Goal: Communication & Community: Answer question/provide support

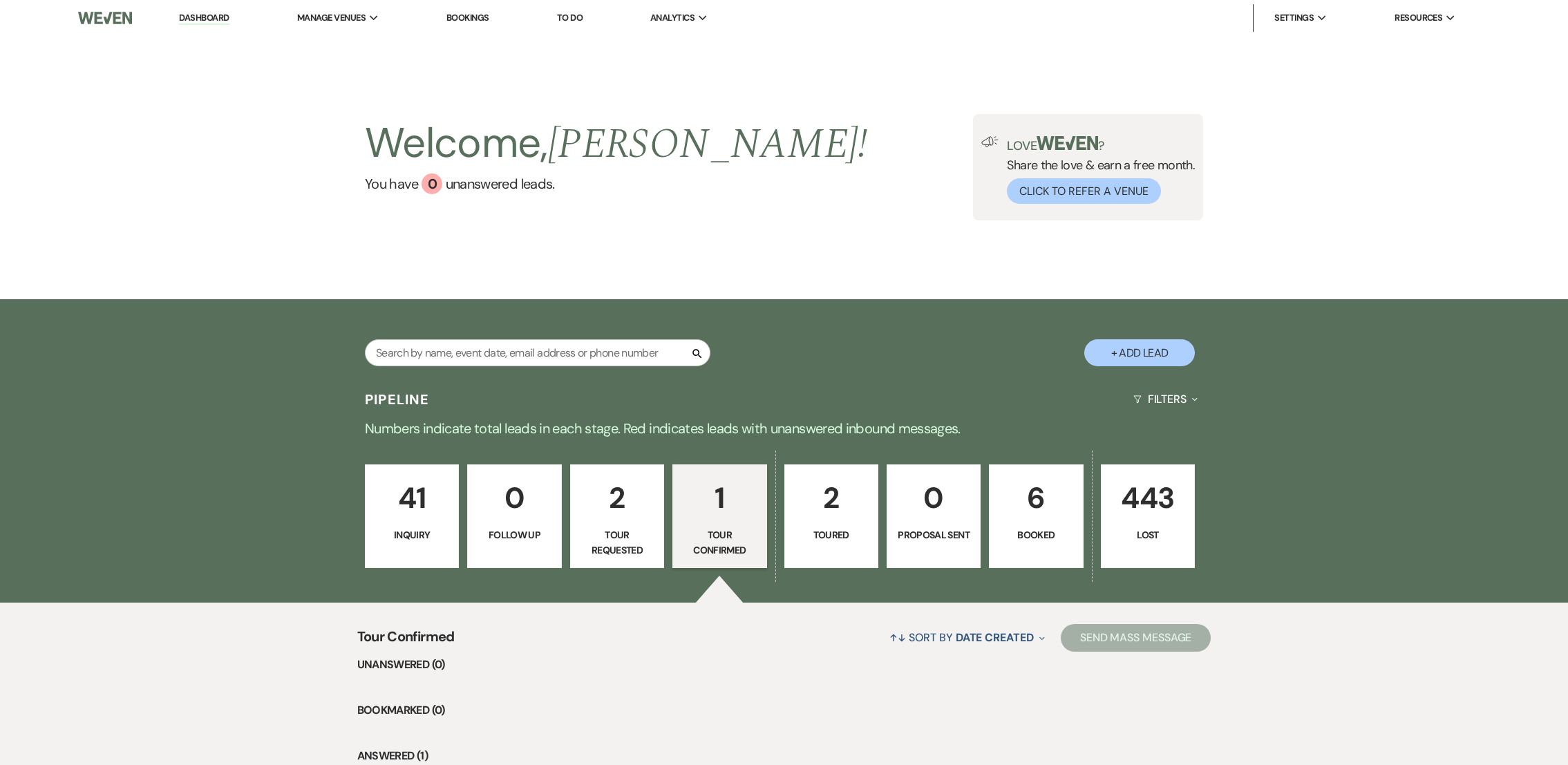
select select "4"
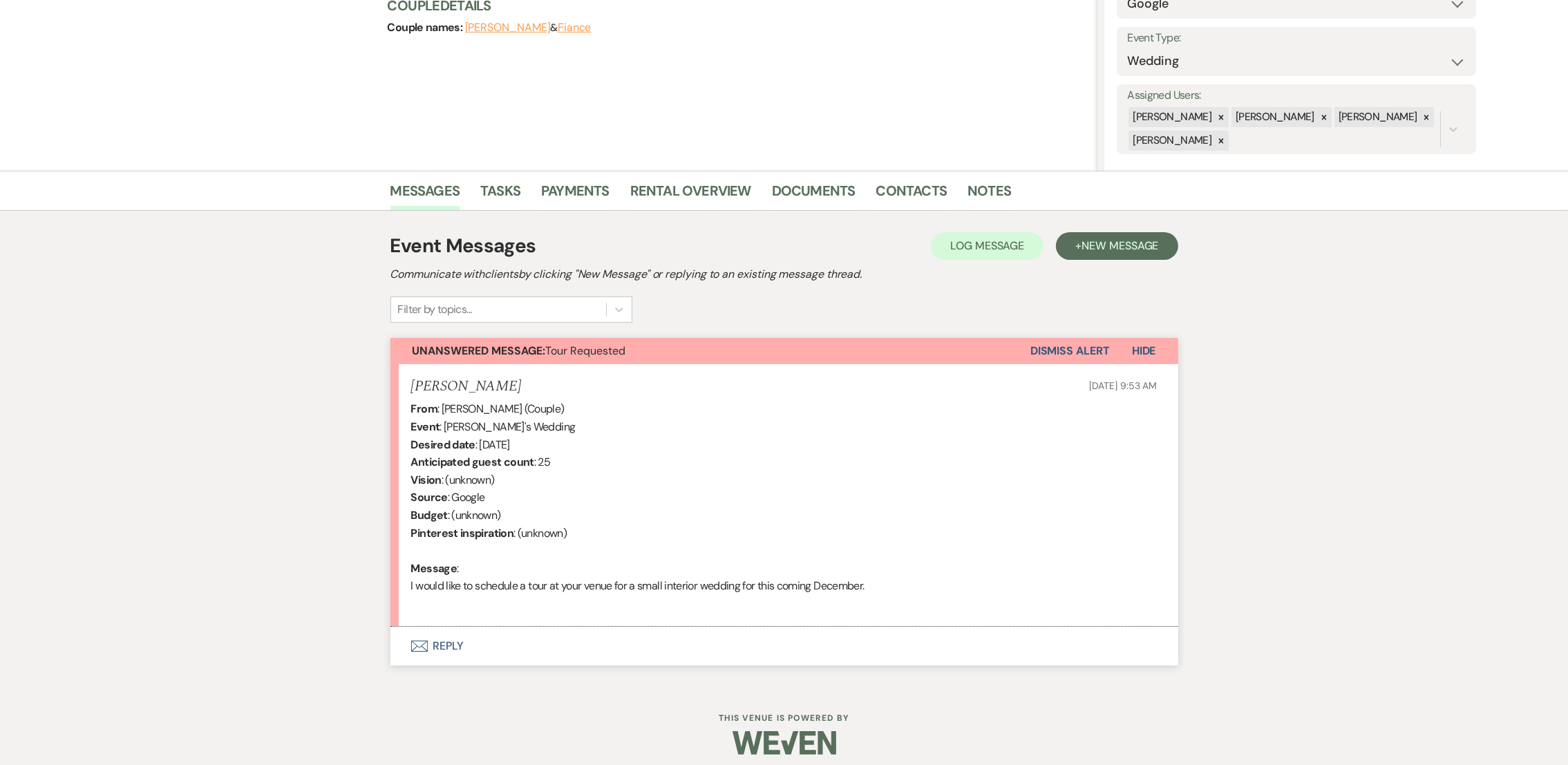
click at [444, 654] on button "Envelope Reply" at bounding box center [784, 646] width 787 height 39
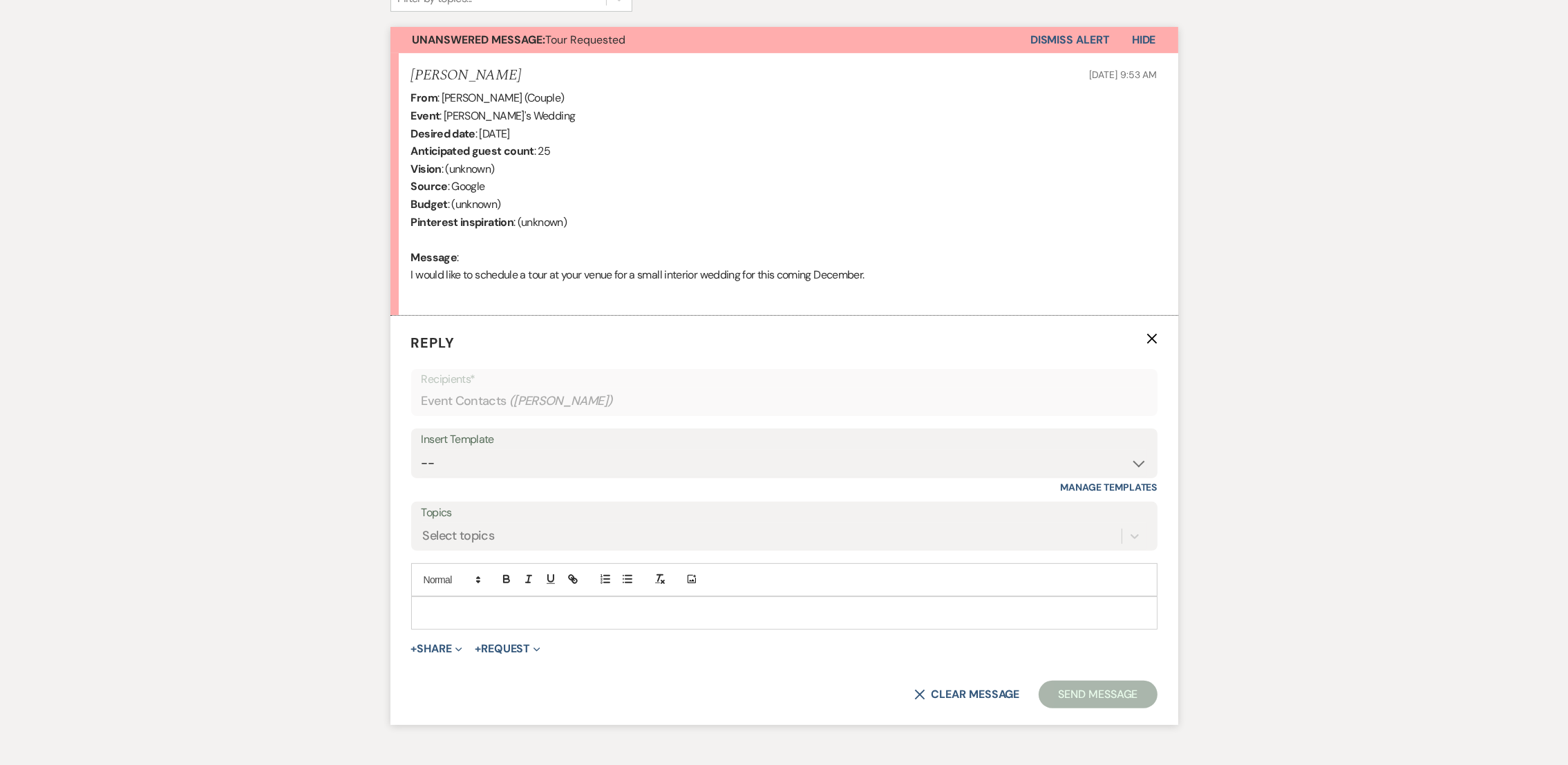
scroll to position [492, 0]
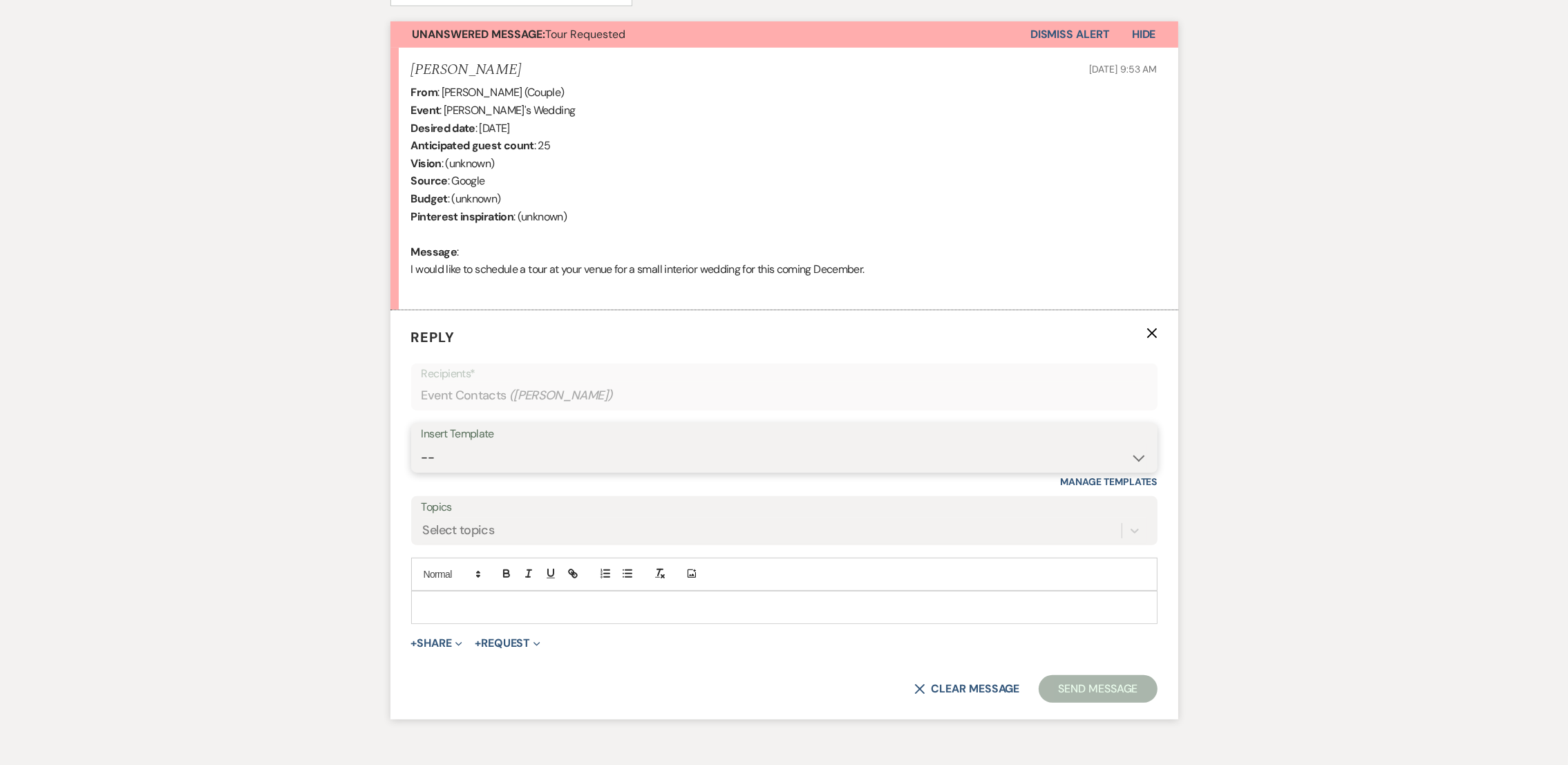
click at [516, 452] on select "-- auto responce weekends Tour Request Response Follow Up #1 (wedding) Weven Pl…" at bounding box center [784, 458] width 726 height 27
select select "4619"
click at [421, 444] on select "-- auto responce weekends Tour Request Response Follow Up #1 (wedding) Weven Pl…" at bounding box center [784, 458] width 726 height 27
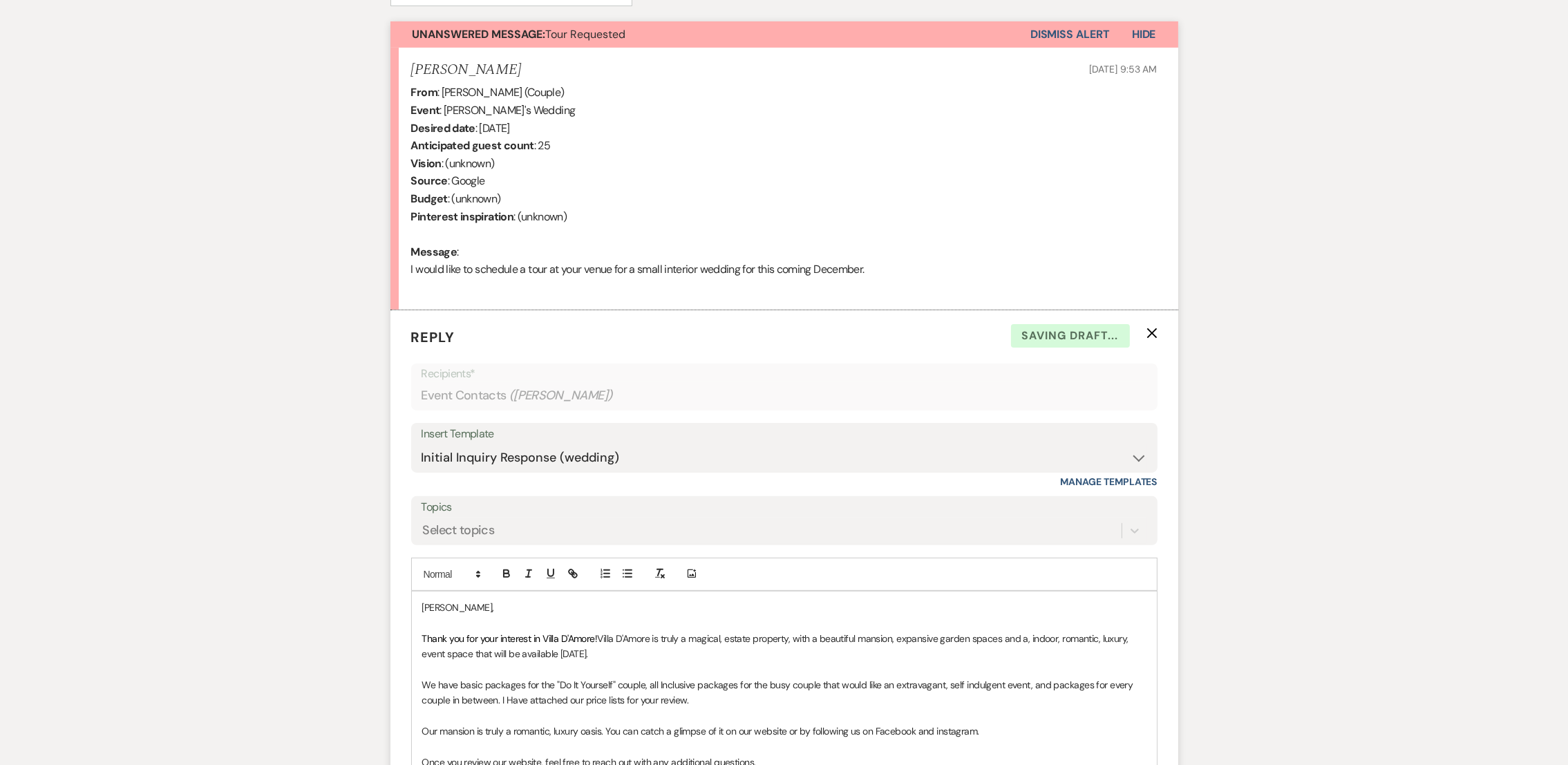
click at [703, 644] on span "Villa D'Amore is truly a magical, estate property, with a beautiful mansion, ex…" at bounding box center [777, 646] width 709 height 28
click at [657, 654] on p "Thank you for your interest in Villa D'Amore! Villa D'Amore is truly a magical,…" at bounding box center [784, 647] width 724 height 31
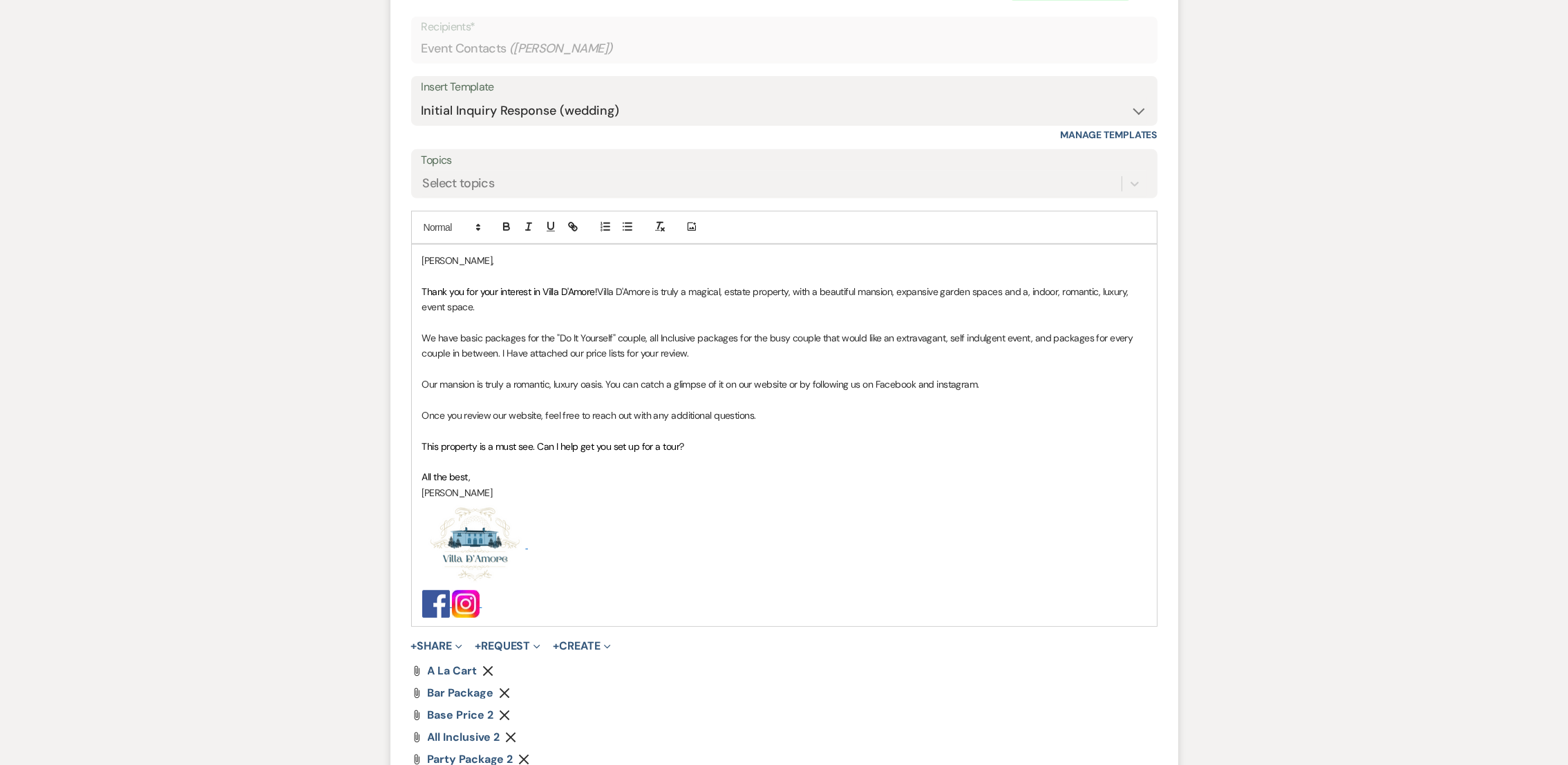
scroll to position [1034, 0]
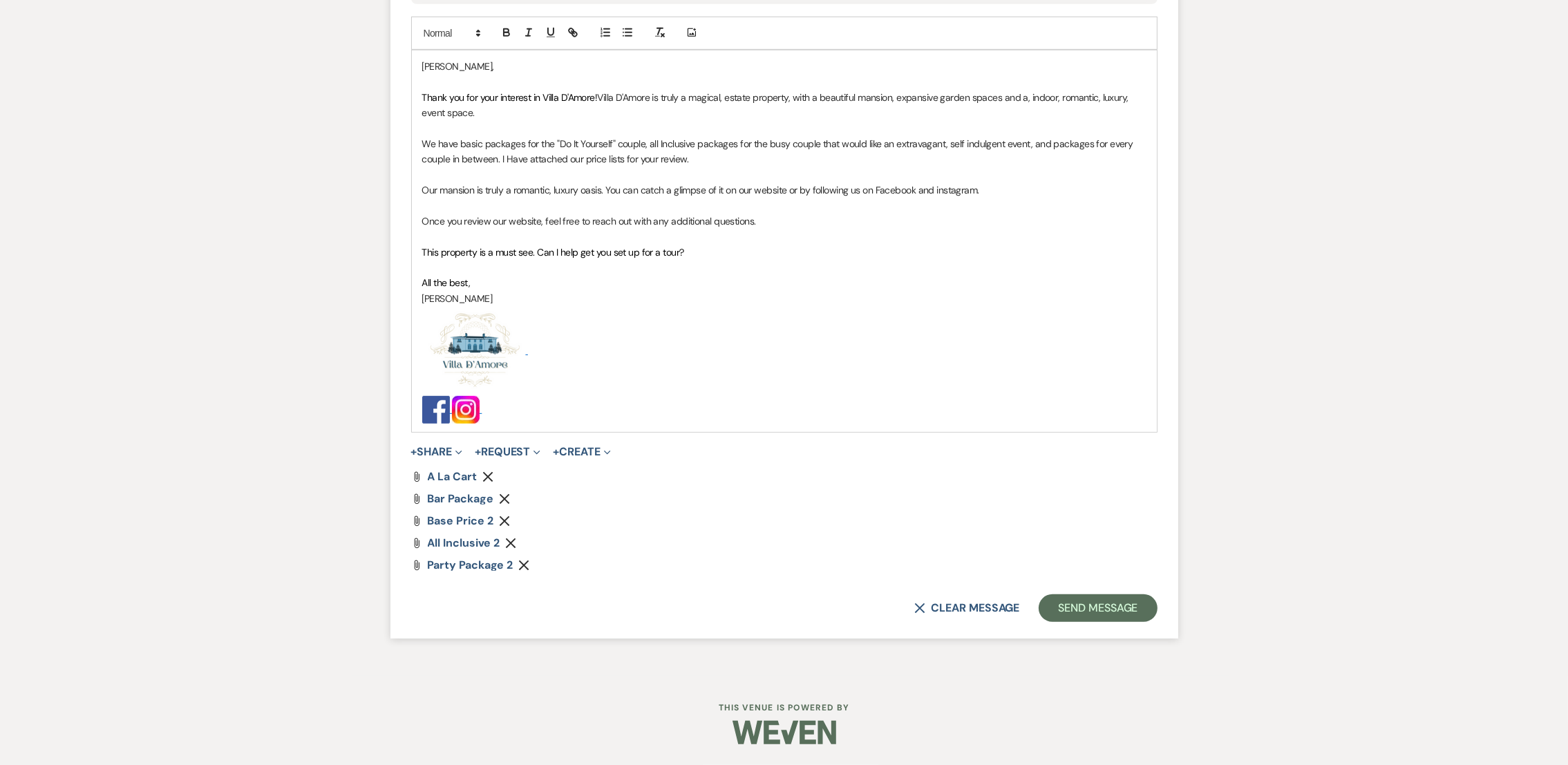
click at [505, 499] on icon "Remove" at bounding box center [504, 499] width 11 height 11
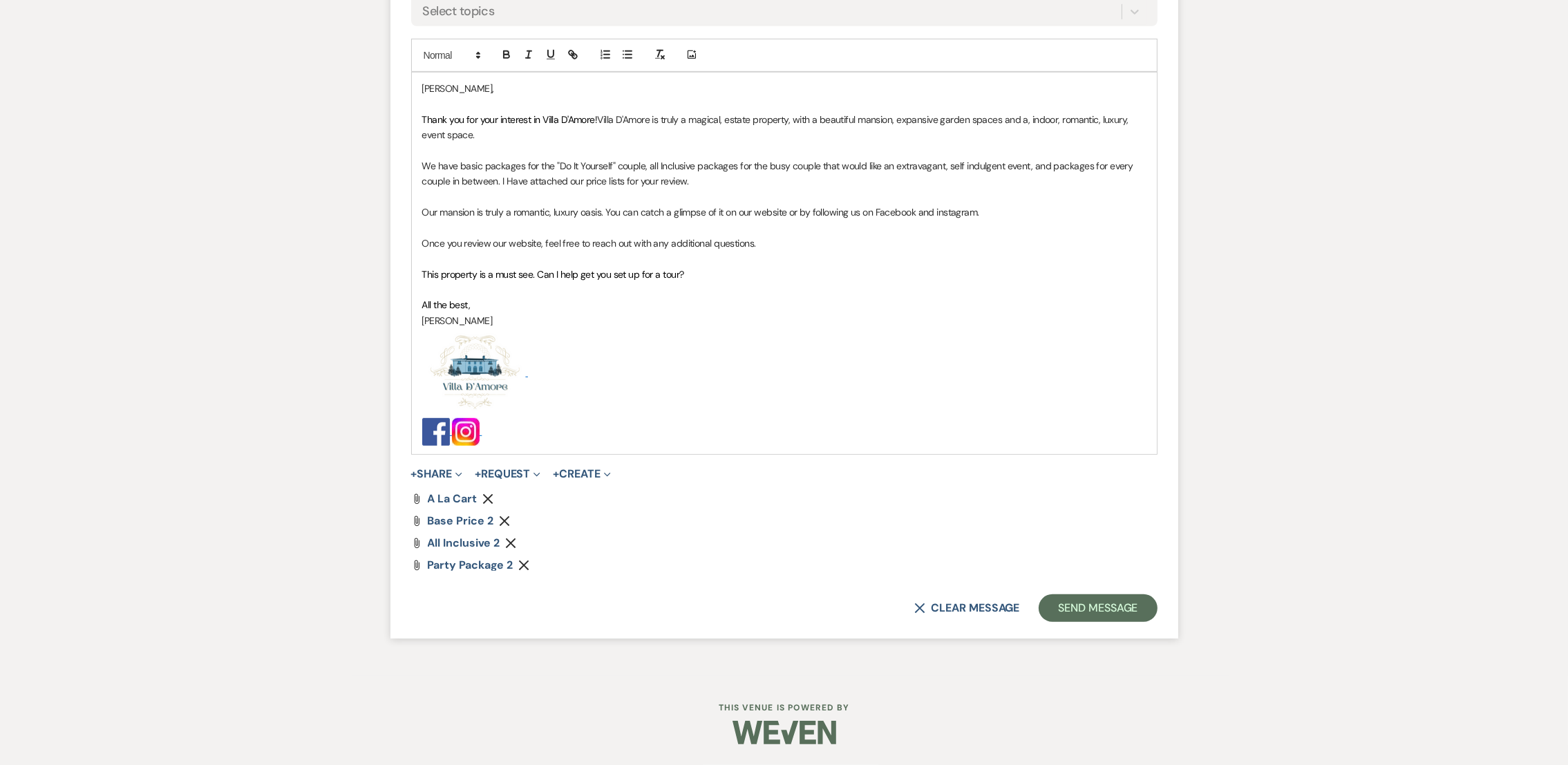
click at [724, 266] on p "This property is a must see. Can I help get you set up for a tour?" at bounding box center [784, 274] width 724 height 15
click at [903, 274] on p "This property is a must see. Can I help get you set up for a tour? We have time…" at bounding box center [784, 274] width 724 height 15
click at [1103, 605] on button "Send Message" at bounding box center [1097, 608] width 118 height 28
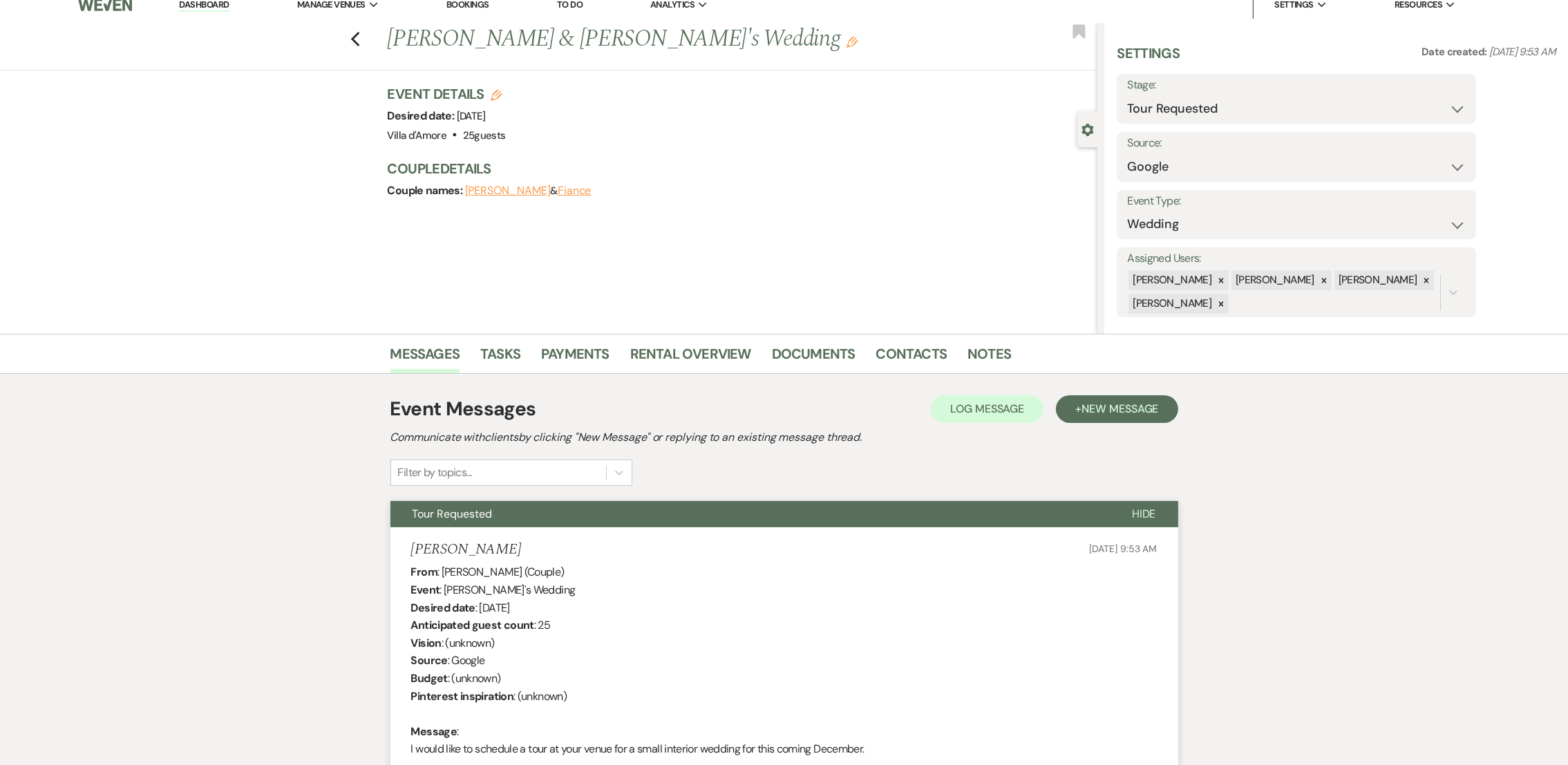
scroll to position [0, 0]
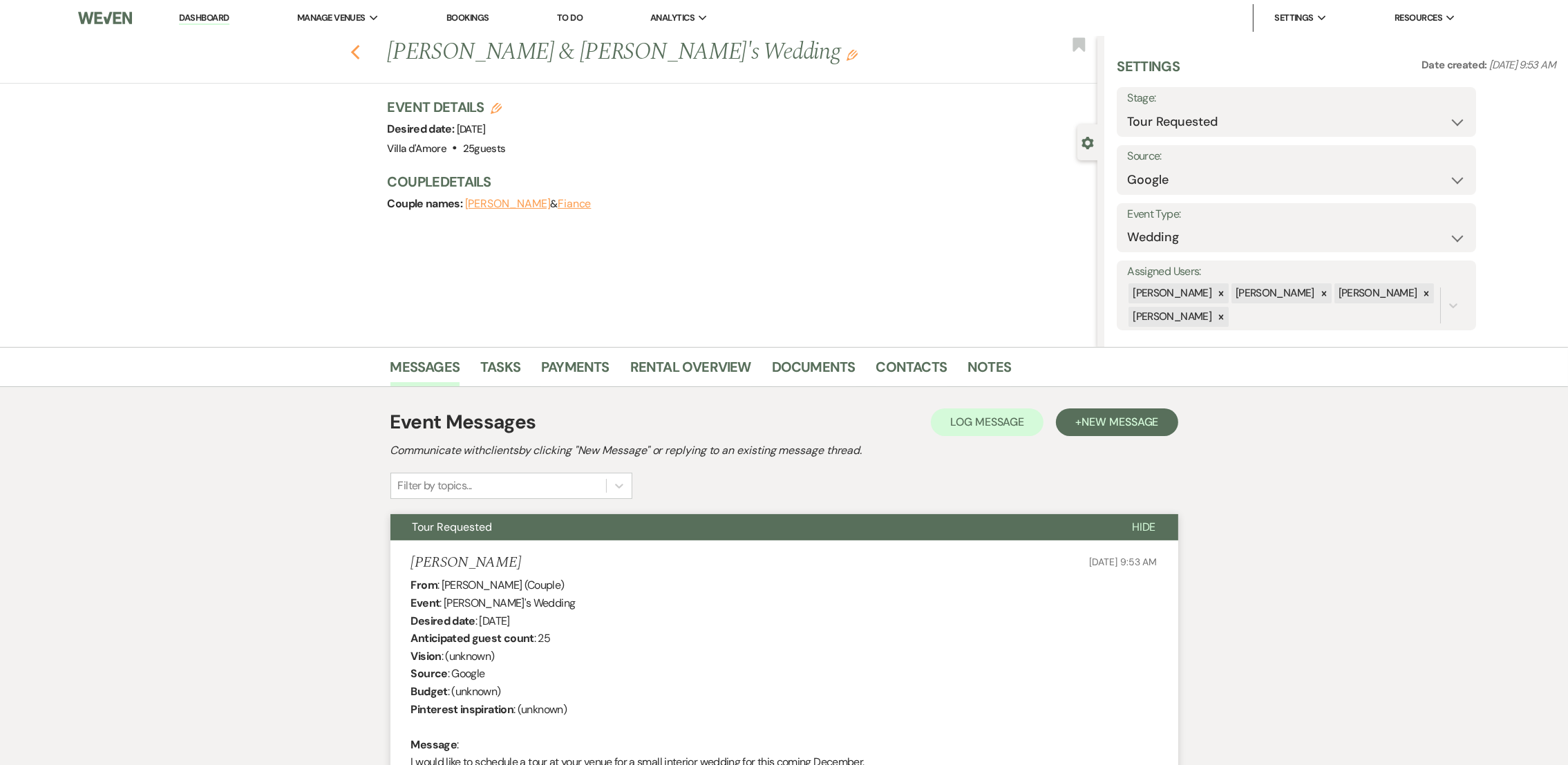
click at [359, 48] on use "button" at bounding box center [355, 53] width 9 height 15
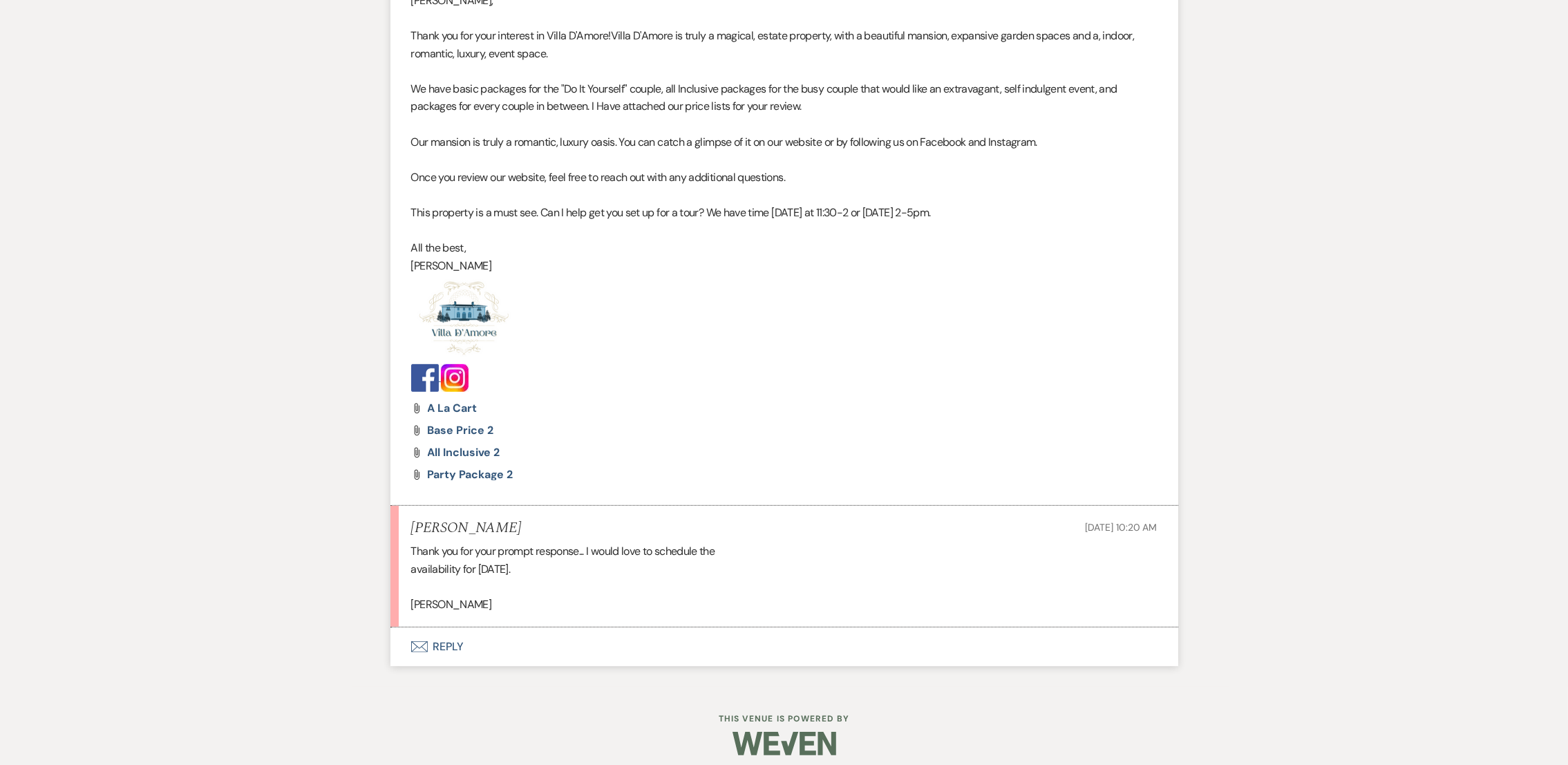
scroll to position [863, 0]
click at [439, 644] on button "Envelope Reply" at bounding box center [784, 645] width 787 height 39
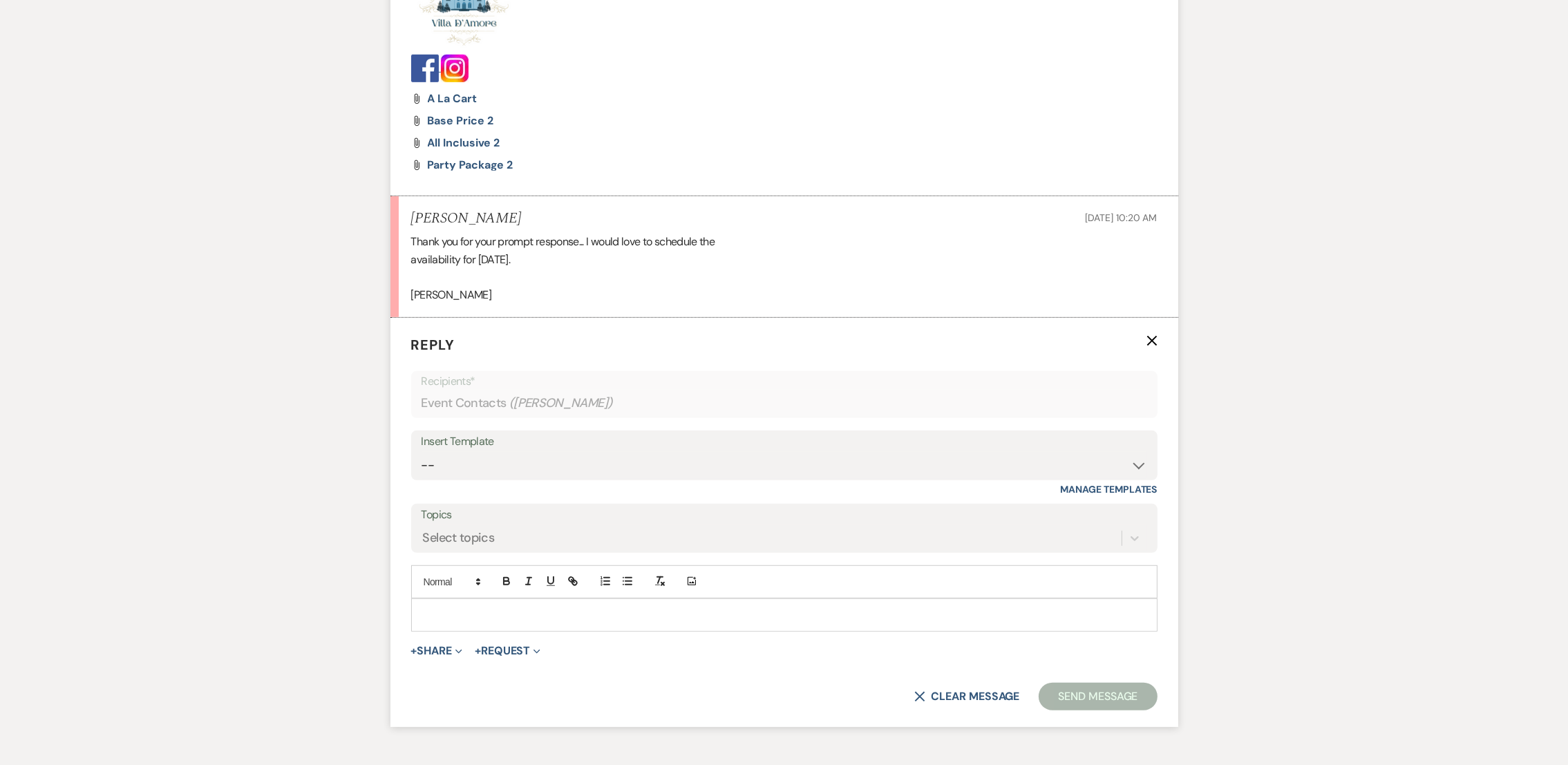
scroll to position [1172, 0]
click at [693, 619] on p at bounding box center [784, 614] width 724 height 15
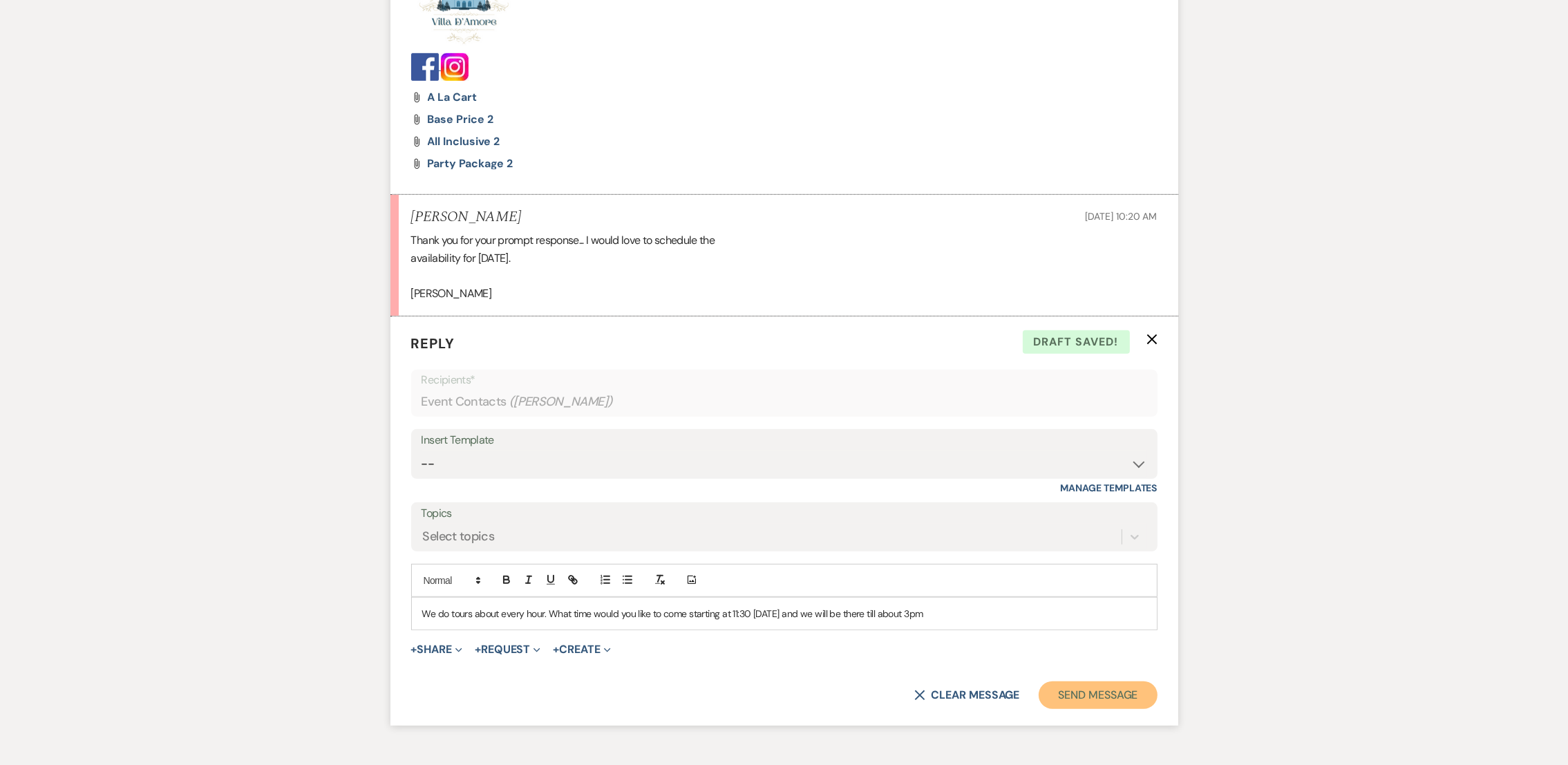
click at [1102, 695] on button "Send Message" at bounding box center [1097, 695] width 118 height 28
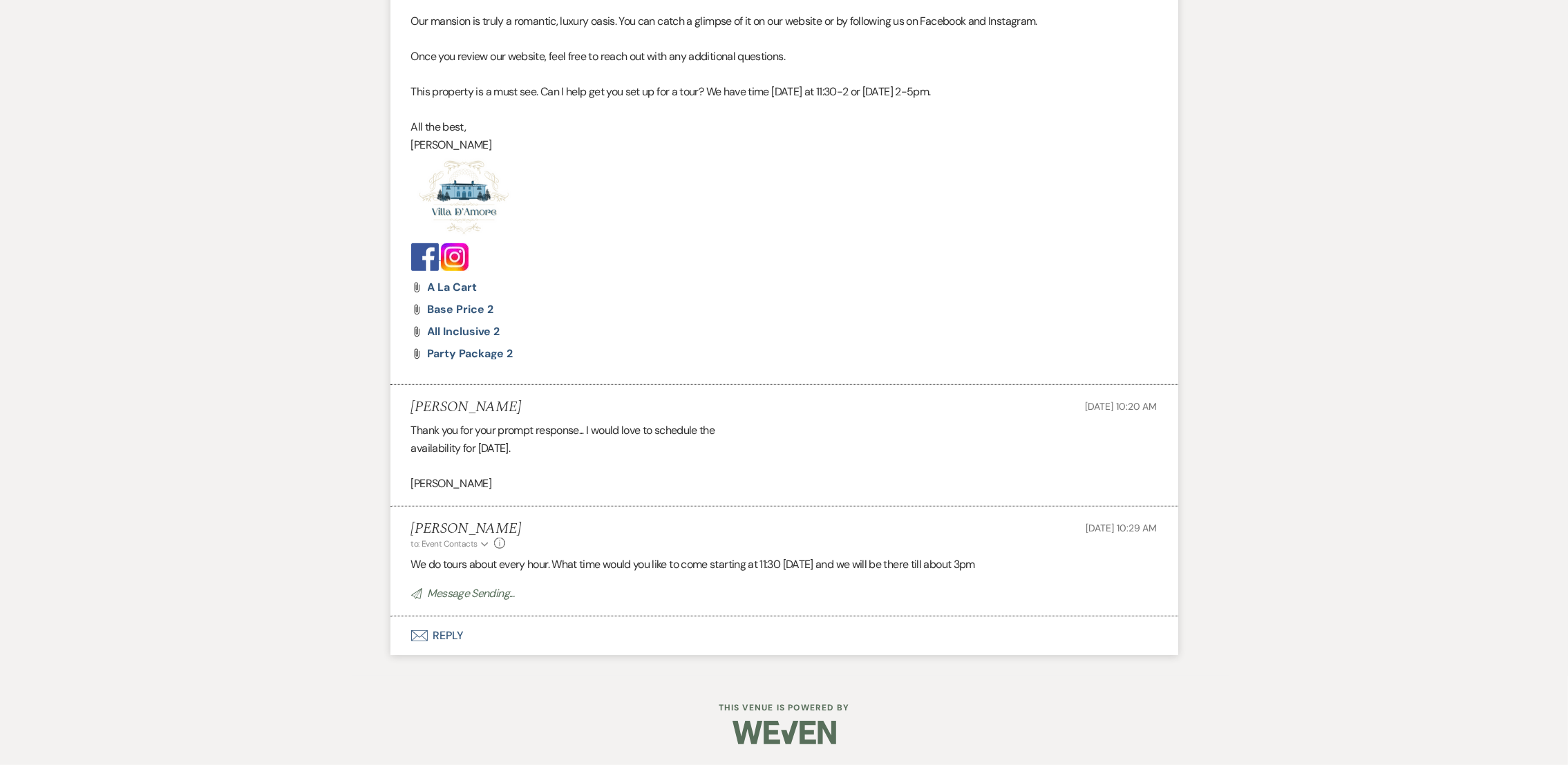
scroll to position [981, 0]
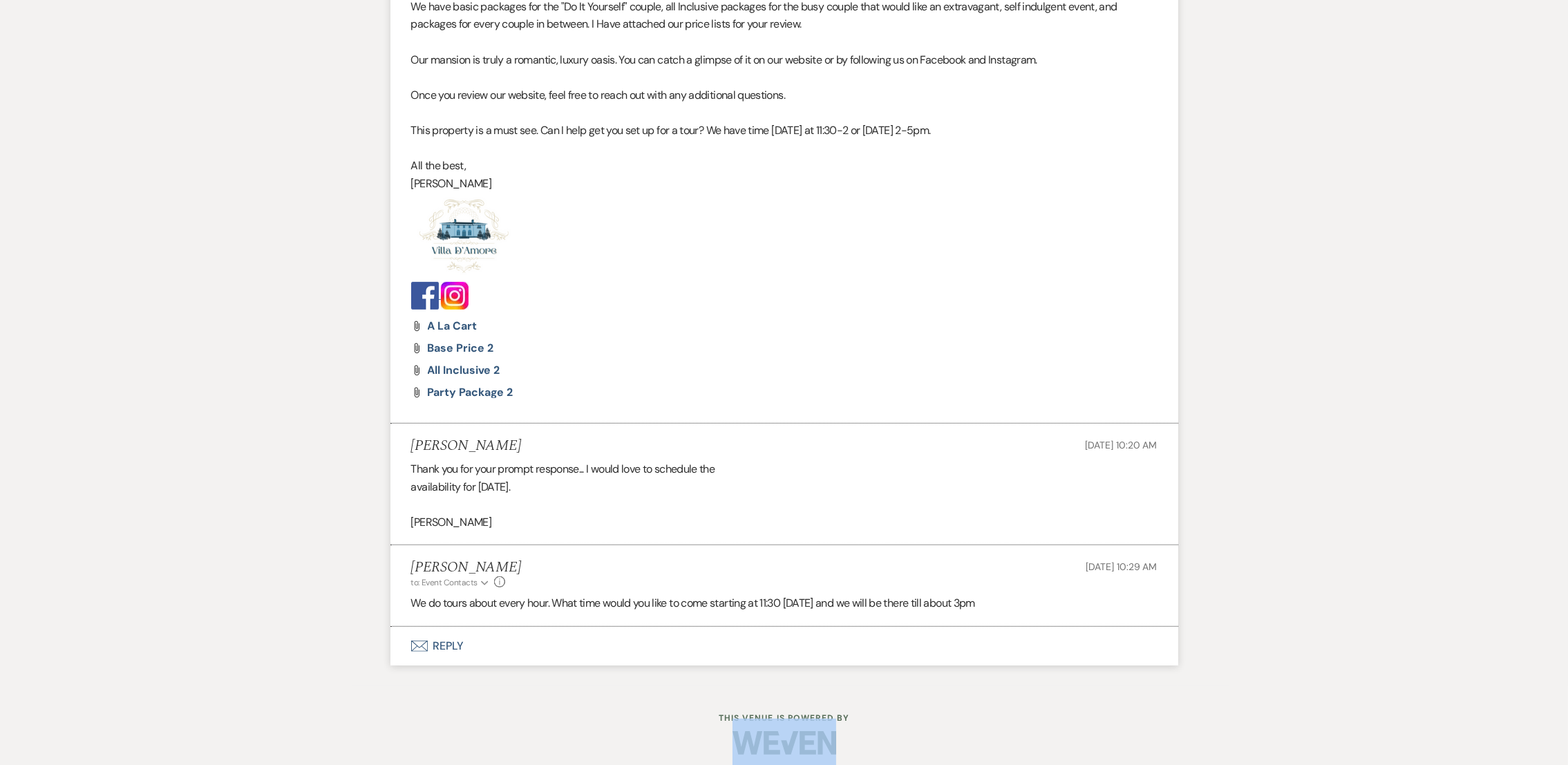
scroll to position [953, 0]
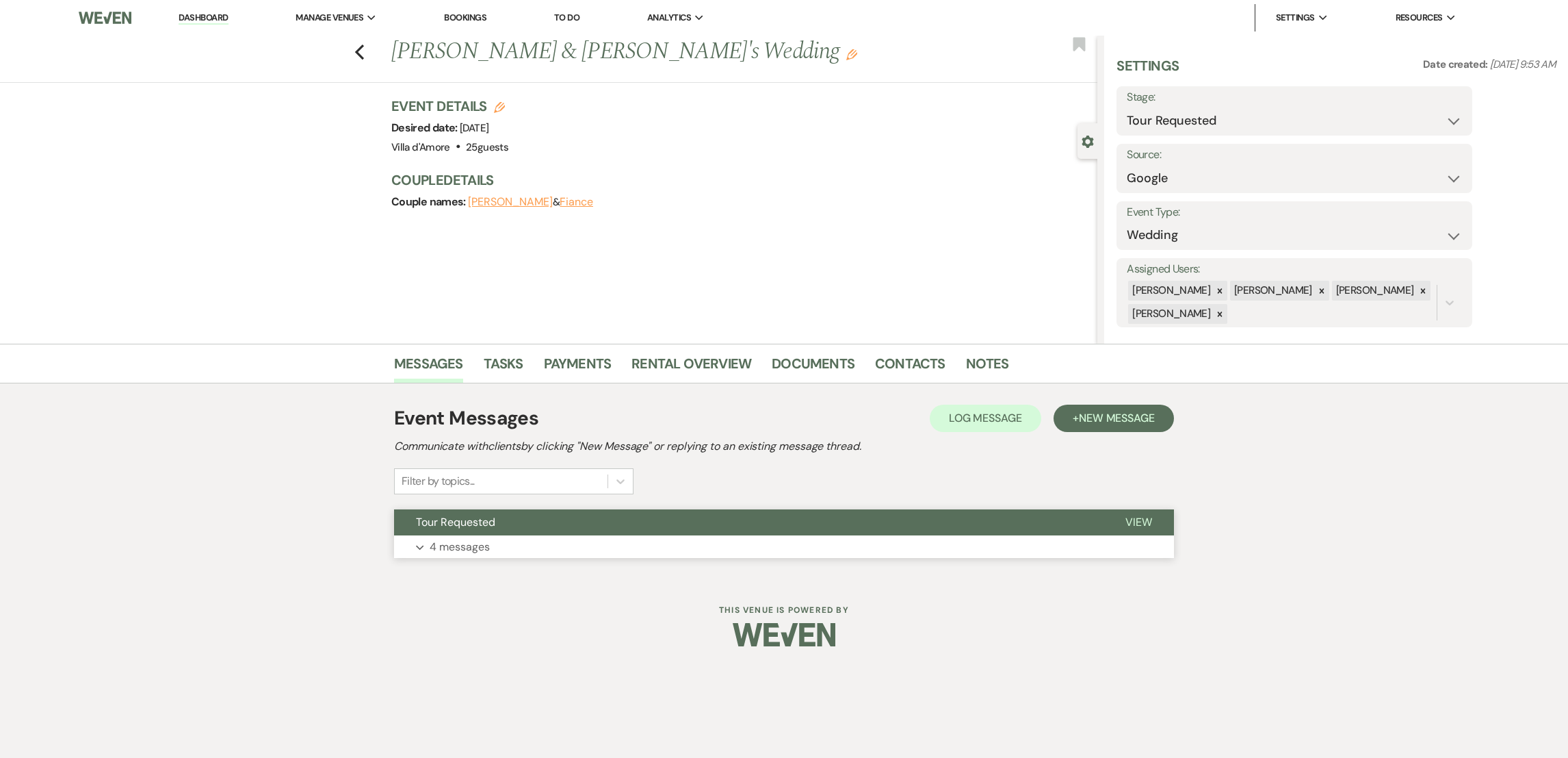
click at [465, 539] on p "4 messages" at bounding box center [459, 546] width 61 height 18
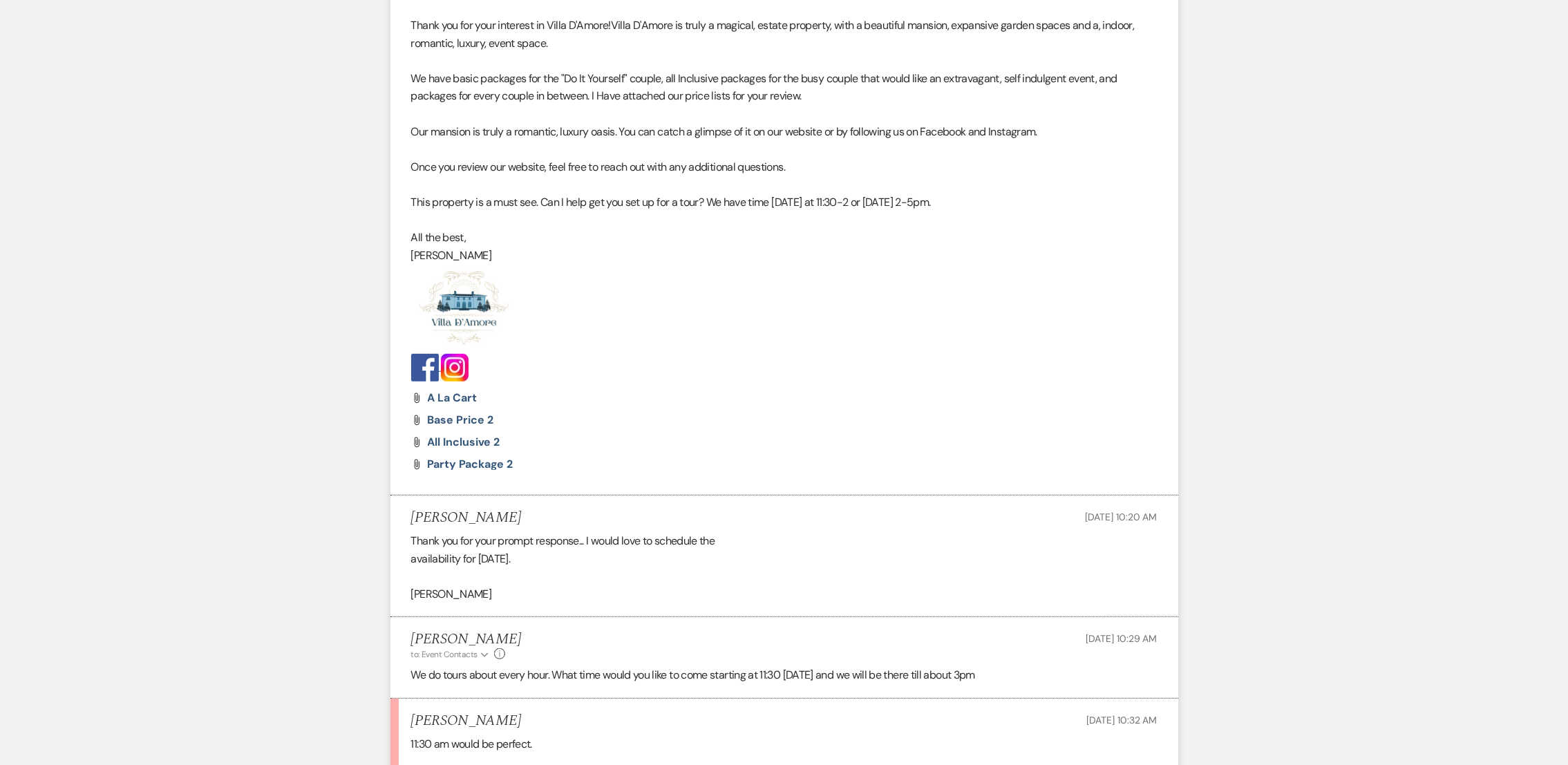
scroll to position [1022, 0]
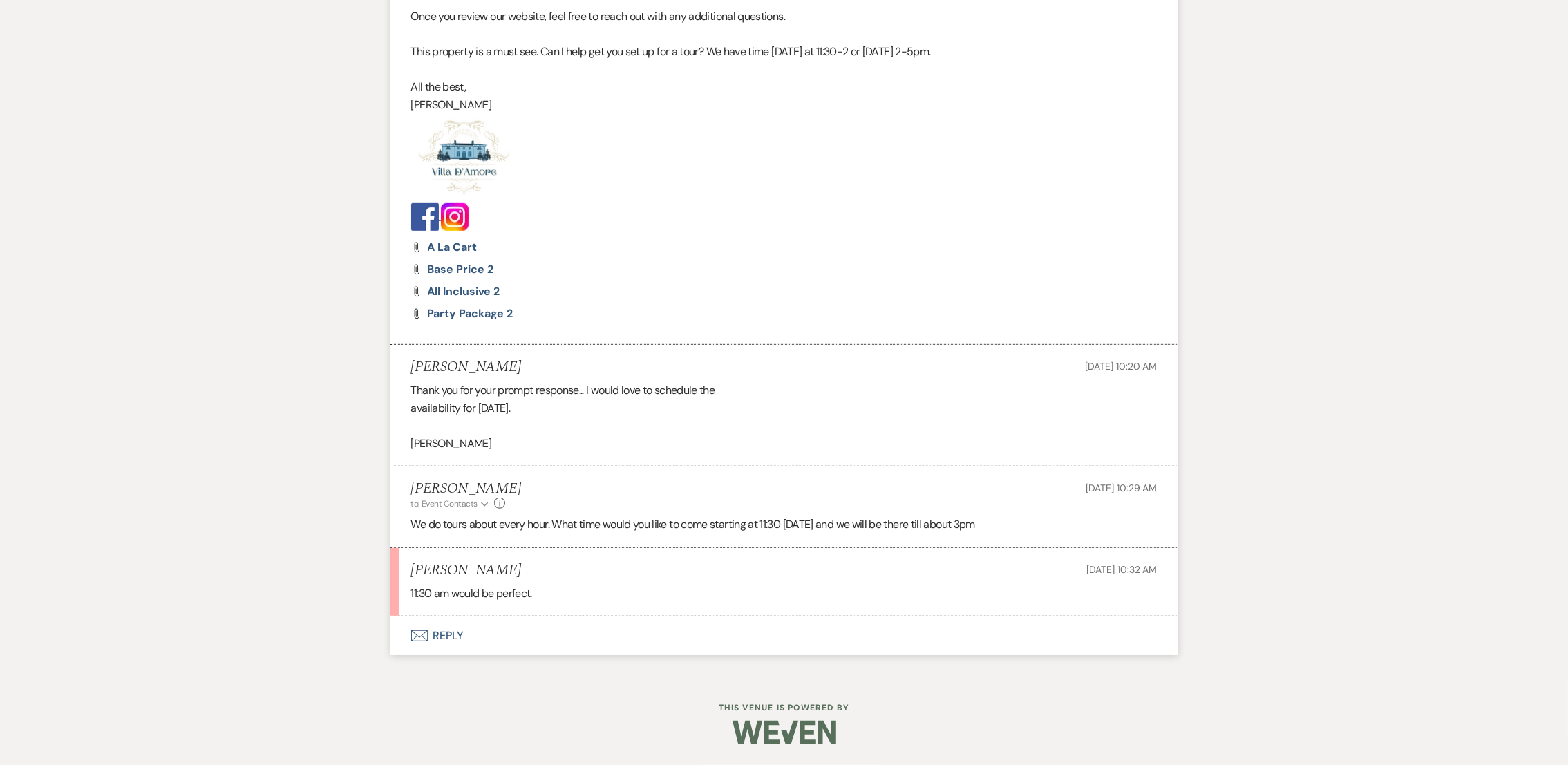
click at [450, 638] on button "Envelope Reply" at bounding box center [784, 636] width 787 height 39
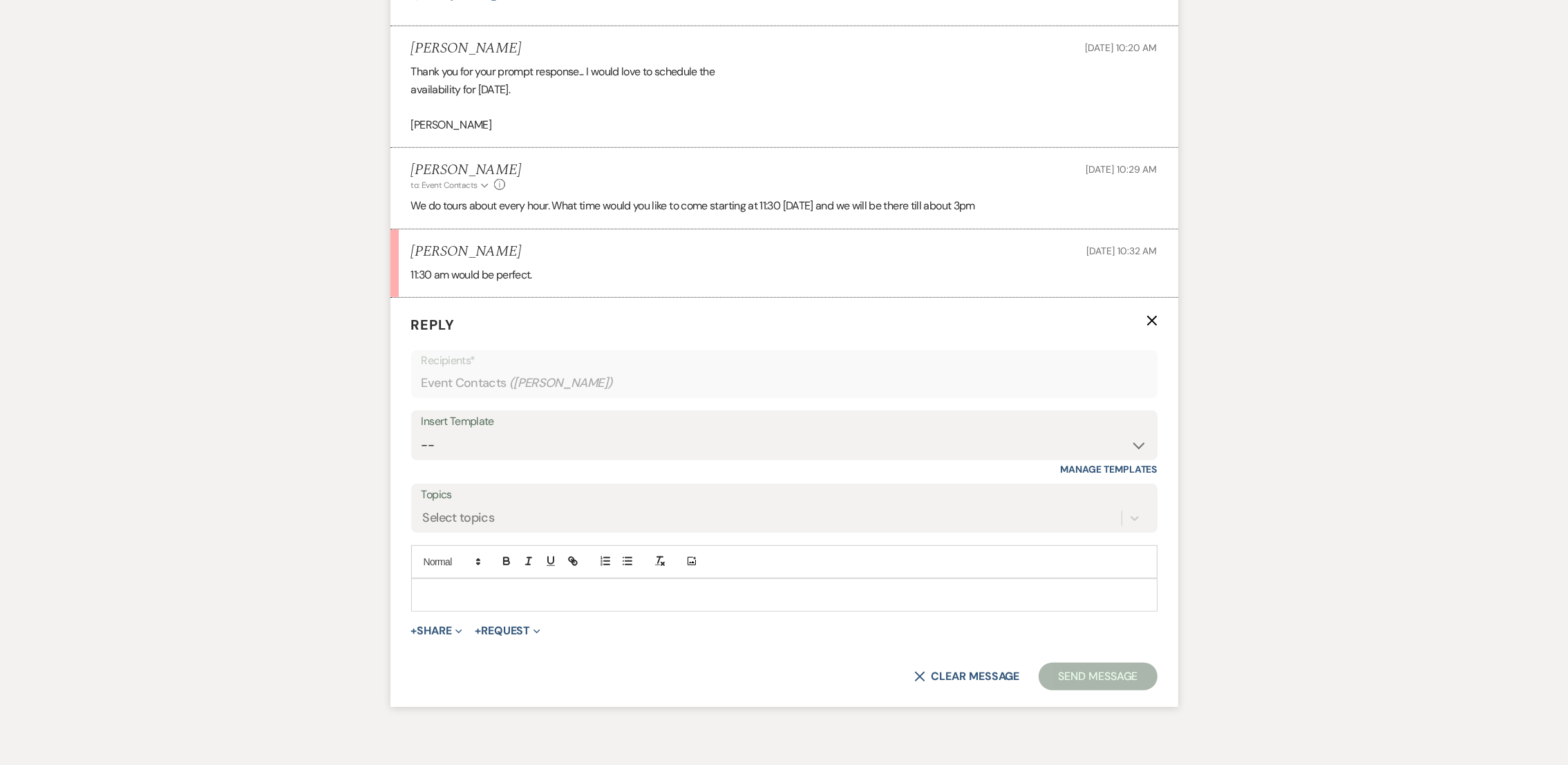
scroll to position [1370, 0]
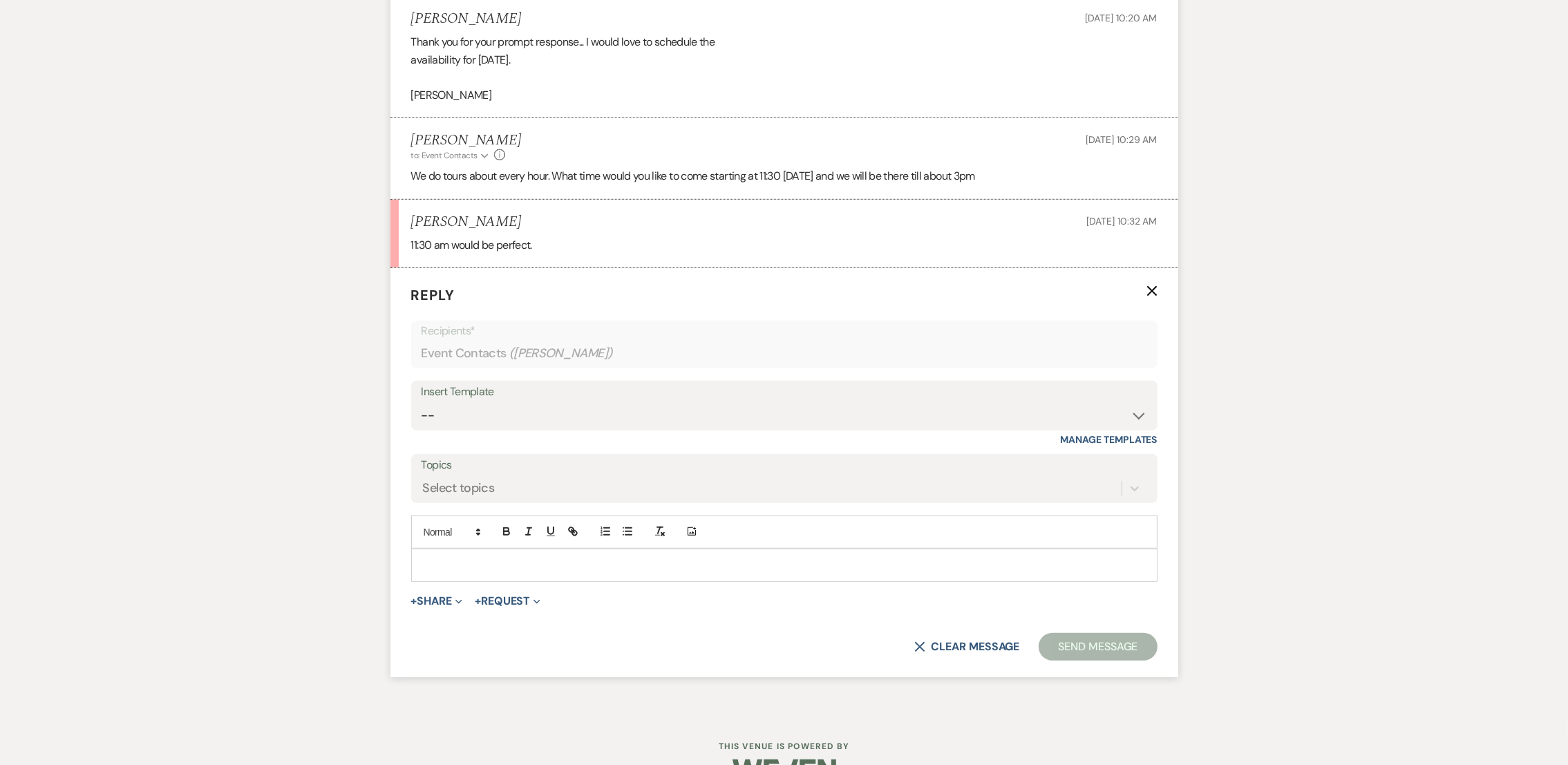
click at [668, 575] on div at bounding box center [784, 564] width 745 height 32
click at [1096, 651] on button "Send Message" at bounding box center [1097, 647] width 118 height 28
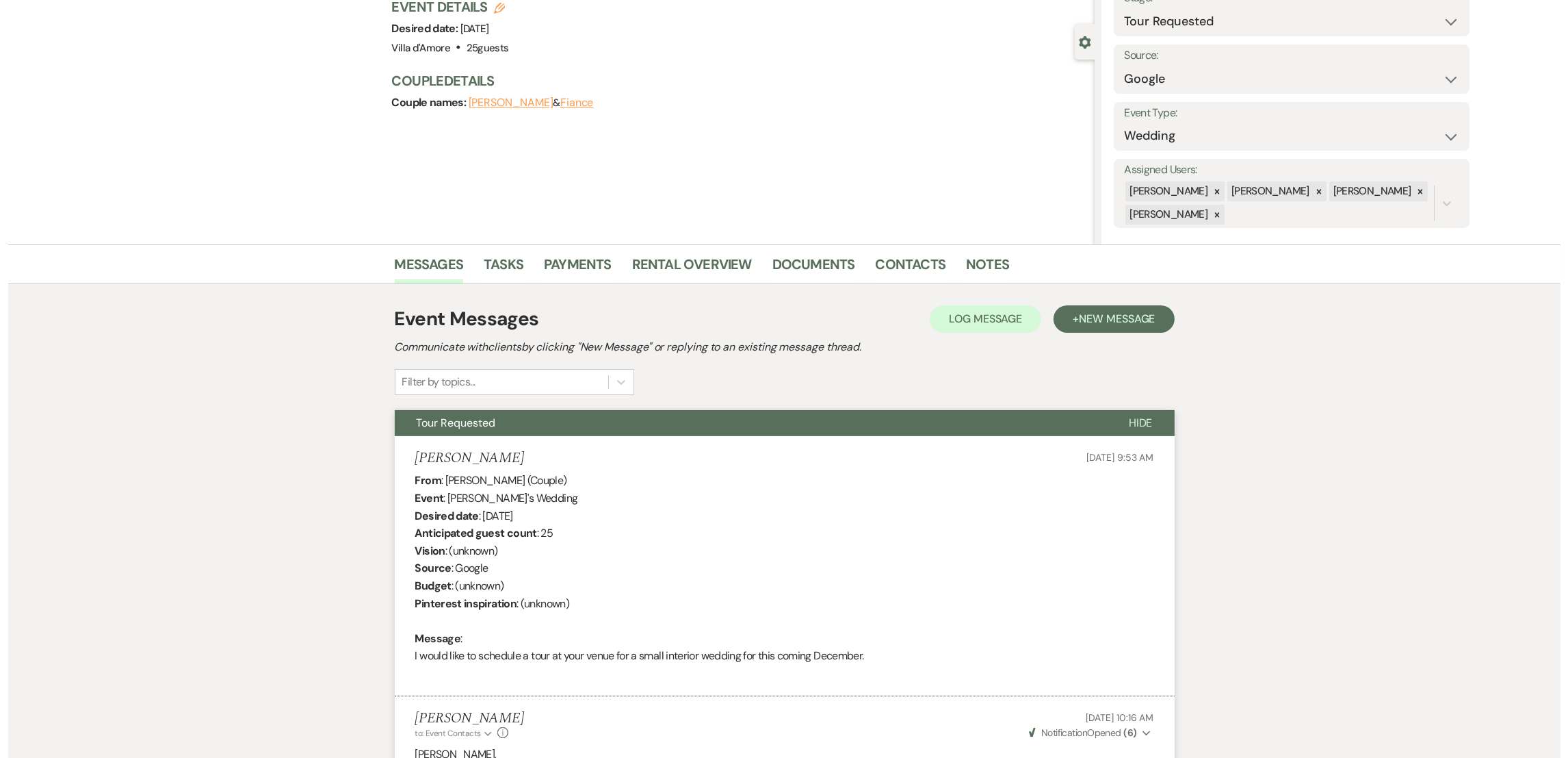
scroll to position [0, 0]
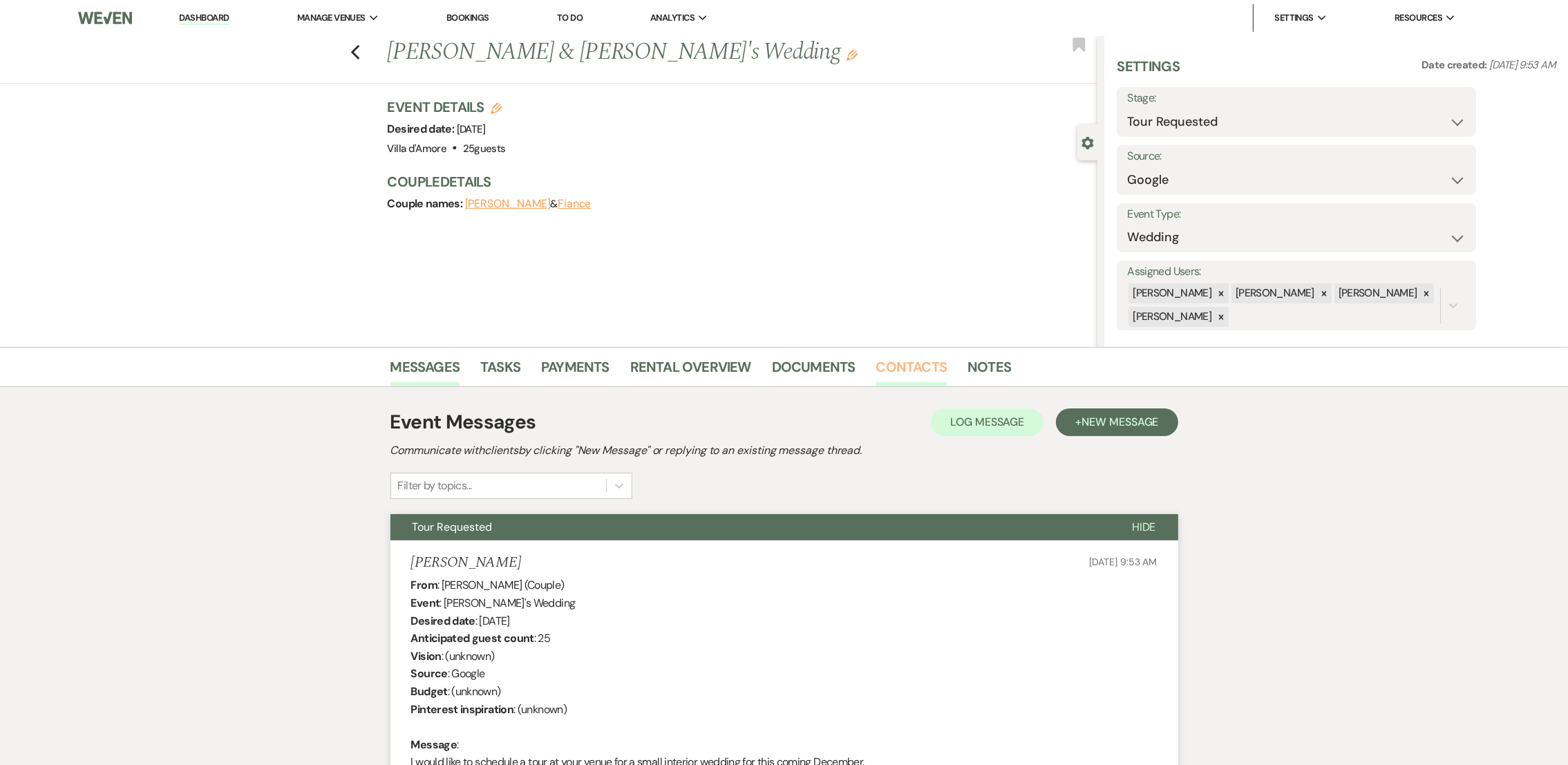
click at [894, 360] on link "Contacts" at bounding box center [911, 371] width 71 height 30
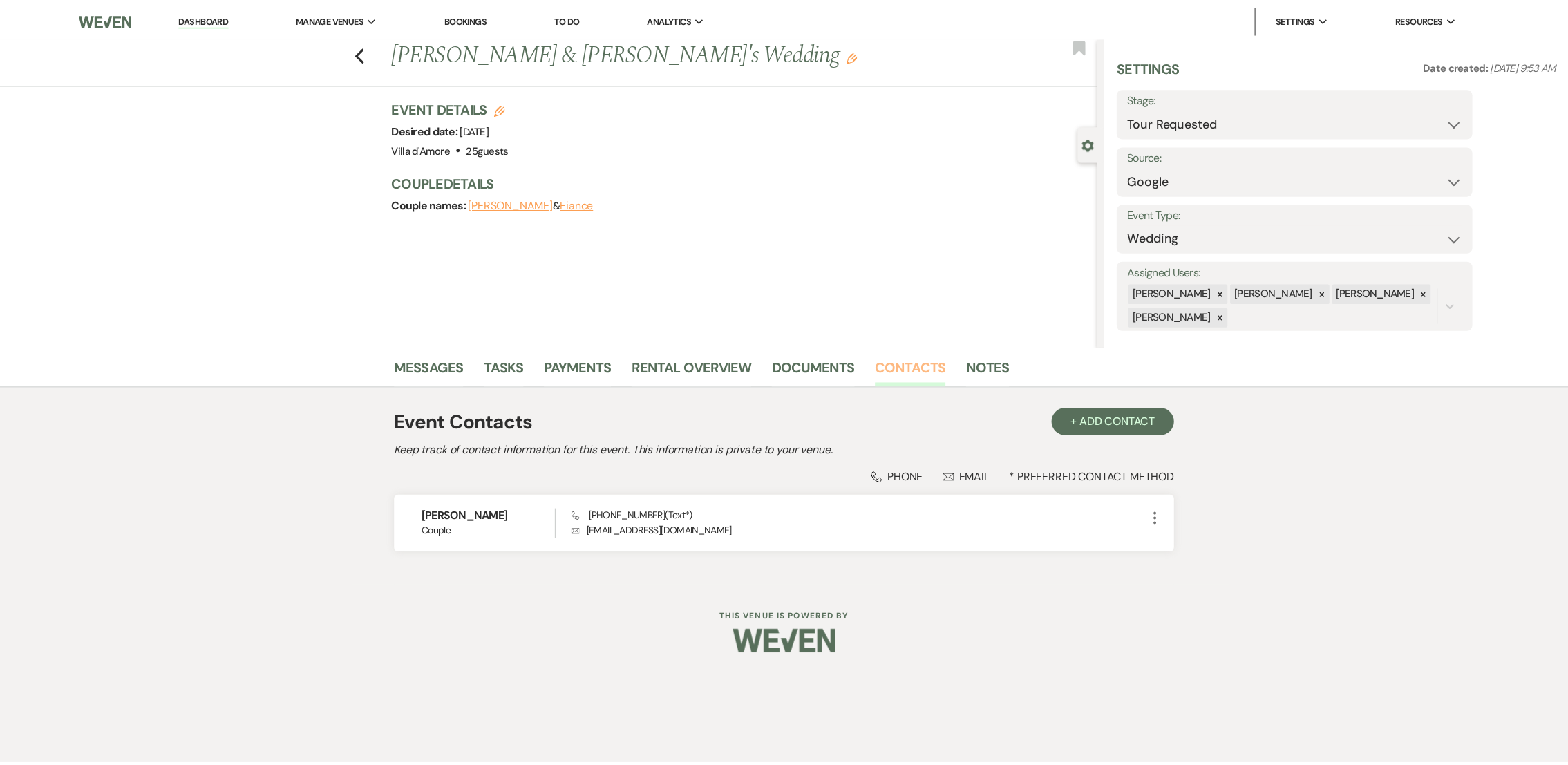
scroll to position [12, 0]
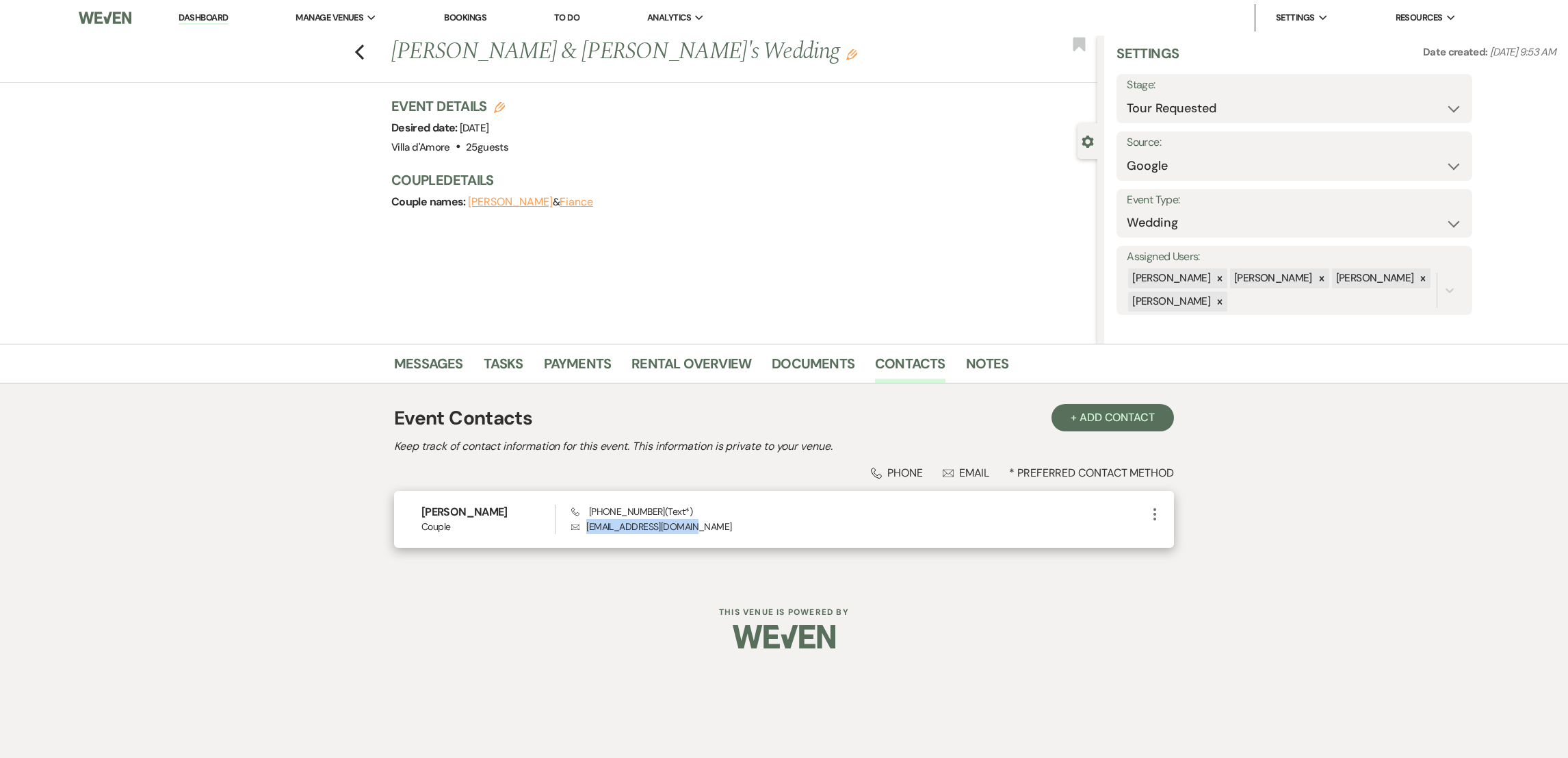
drag, startPoint x: 584, startPoint y: 526, endPoint x: 693, endPoint y: 525, distance: 109.0
click at [693, 525] on p "Envelope ms.walls2020@gmail.com" at bounding box center [859, 526] width 575 height 15
copy p "ms.walls2020@gmail.com"
drag, startPoint x: 588, startPoint y: 512, endPoint x: 644, endPoint y: 512, distance: 56.0
click at [644, 512] on span "Phone (910) 874-6113 (Text*)" at bounding box center [632, 512] width 121 height 12
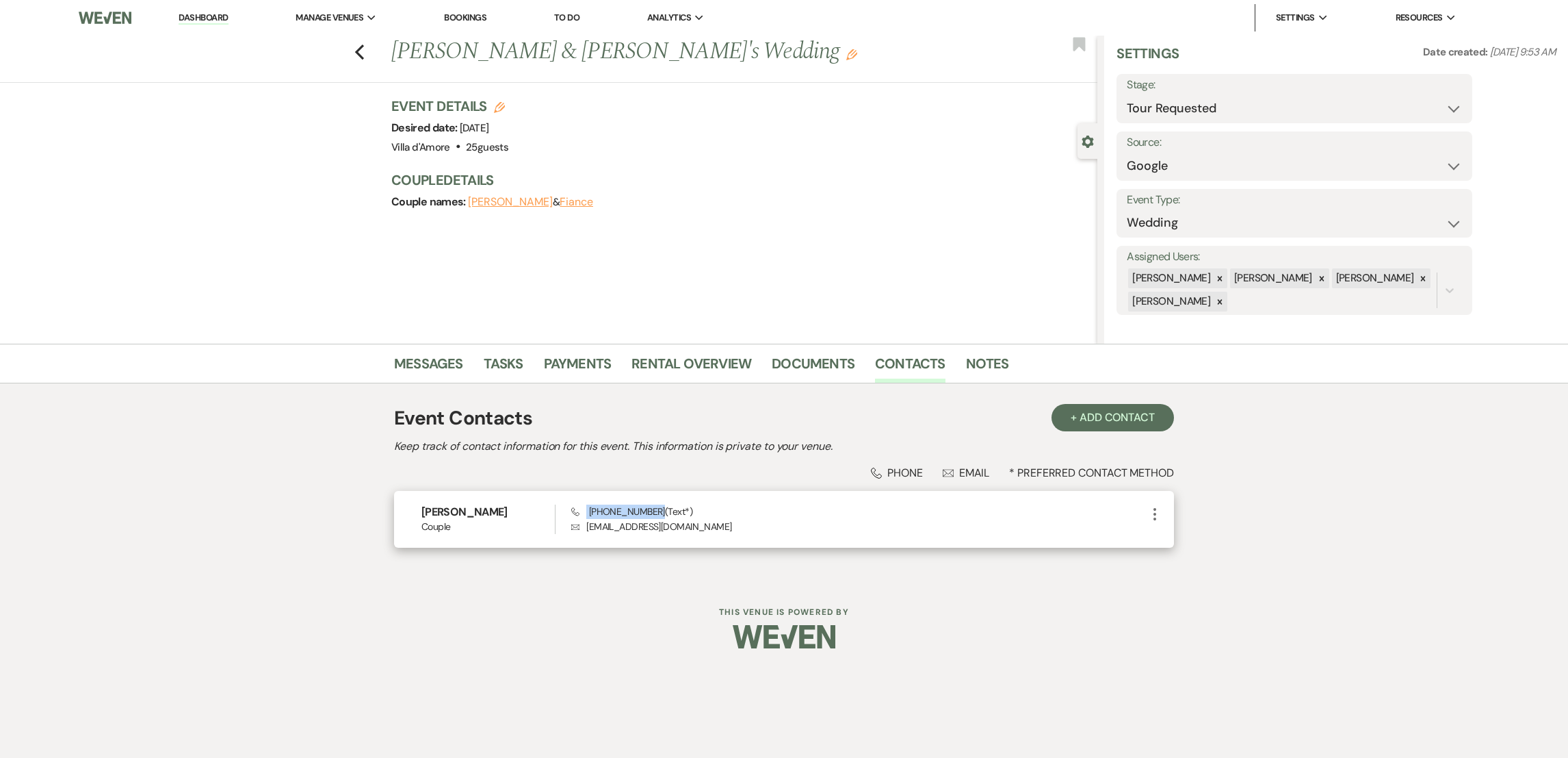
copy span "(910) 874-6113"
click at [355, 54] on icon "Previous" at bounding box center [359, 51] width 10 height 16
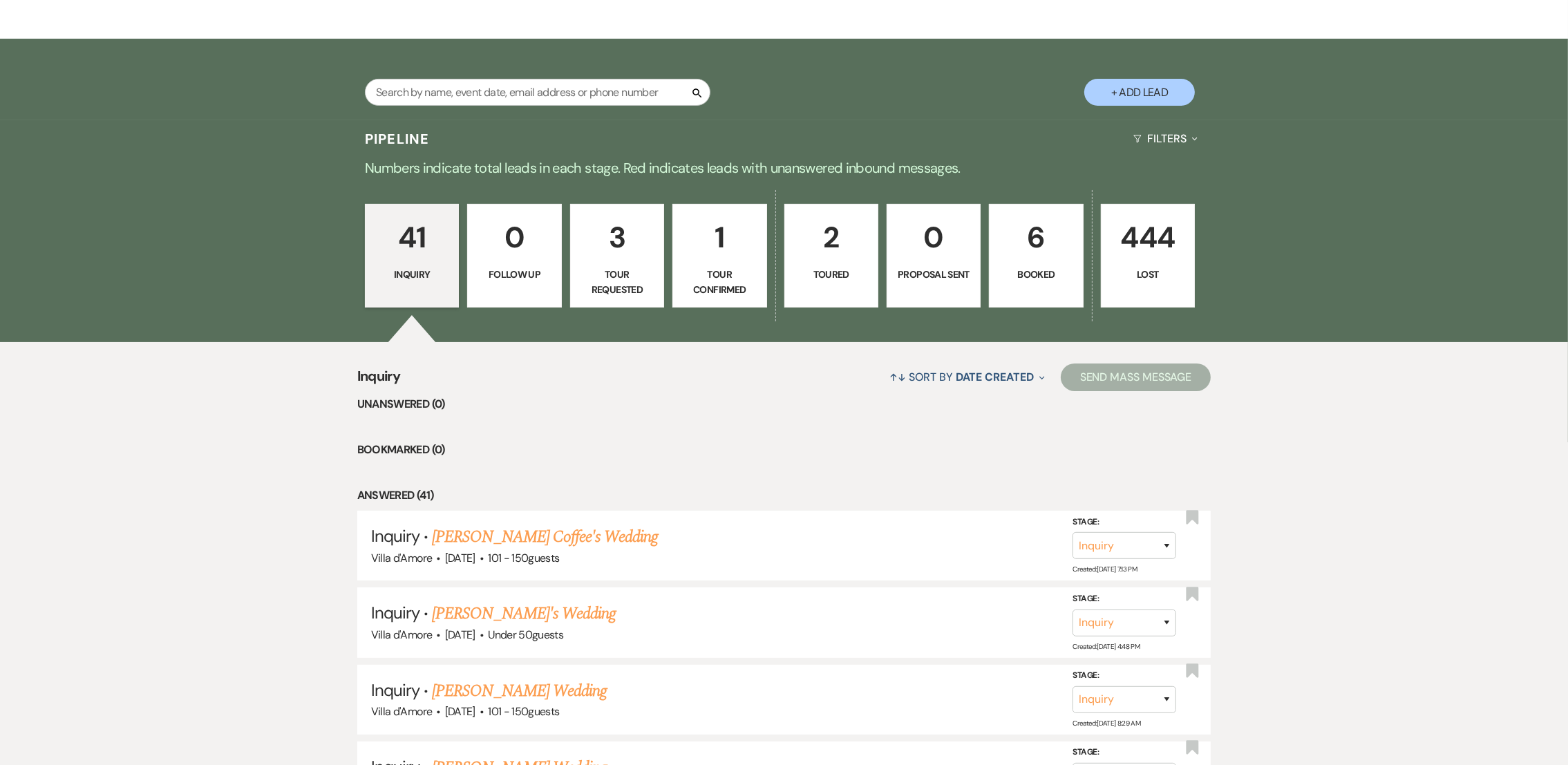
scroll to position [252, 0]
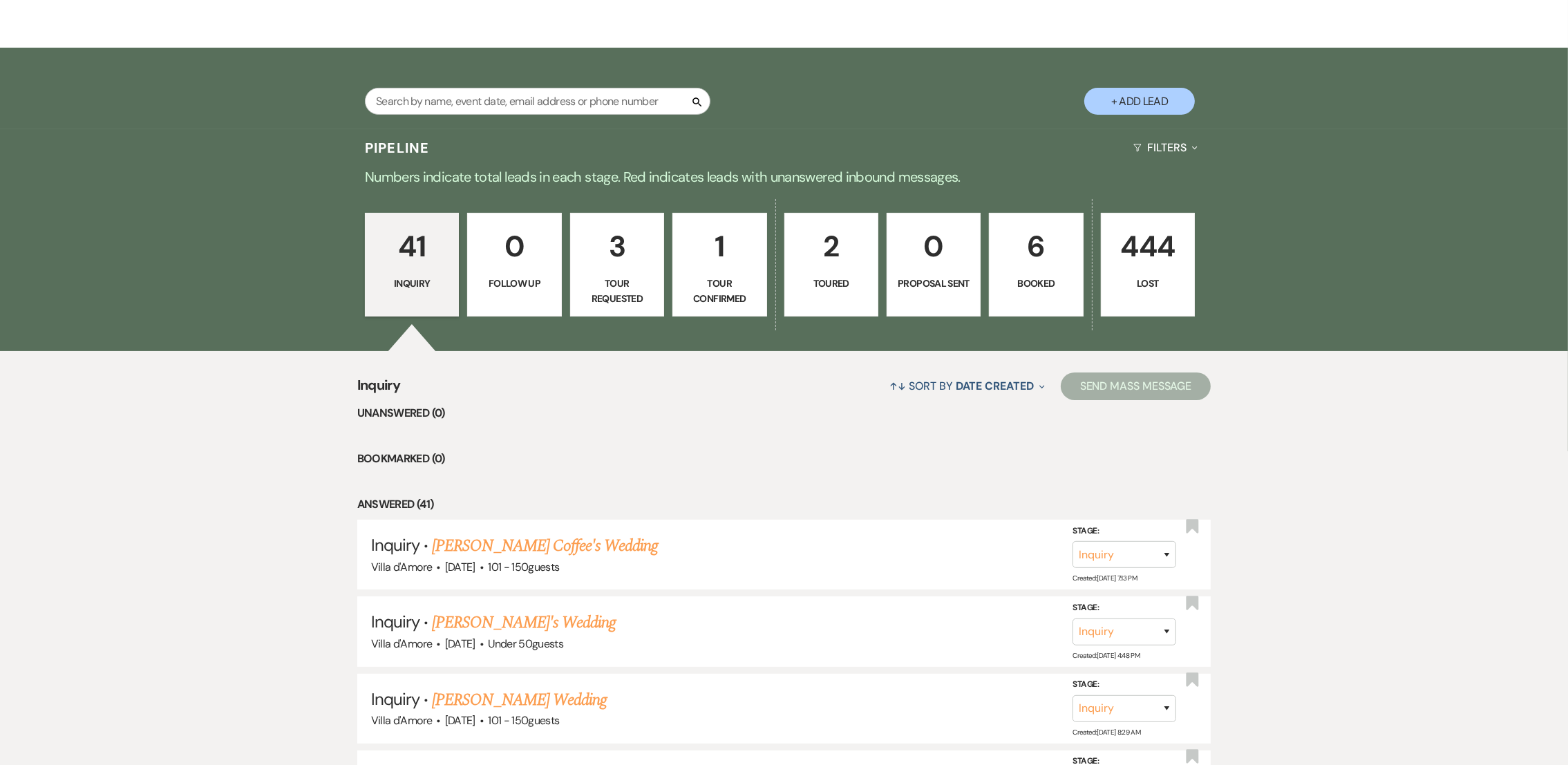
click at [588, 298] on p "Tour Requested" at bounding box center [617, 291] width 76 height 31
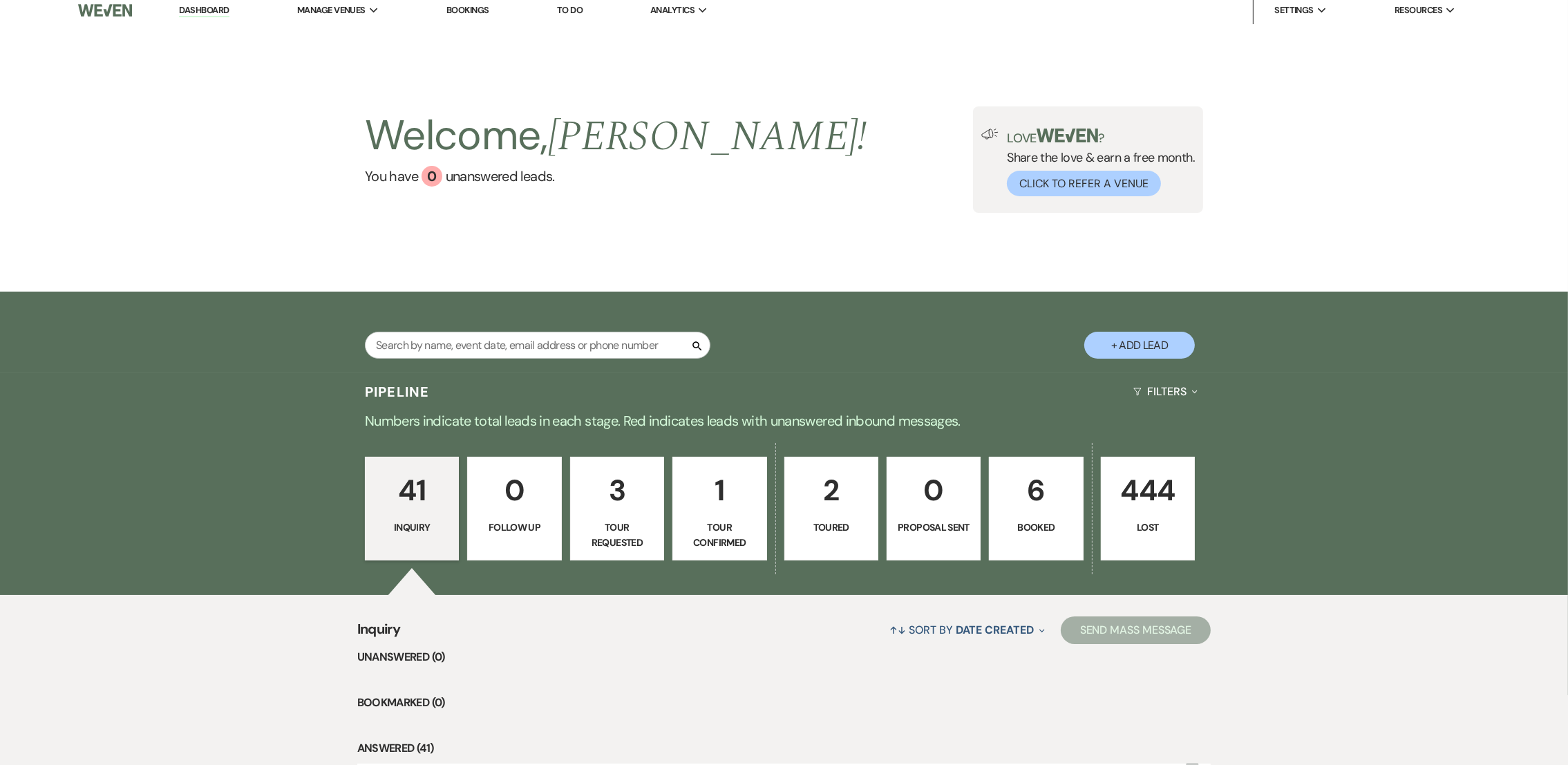
select select "2"
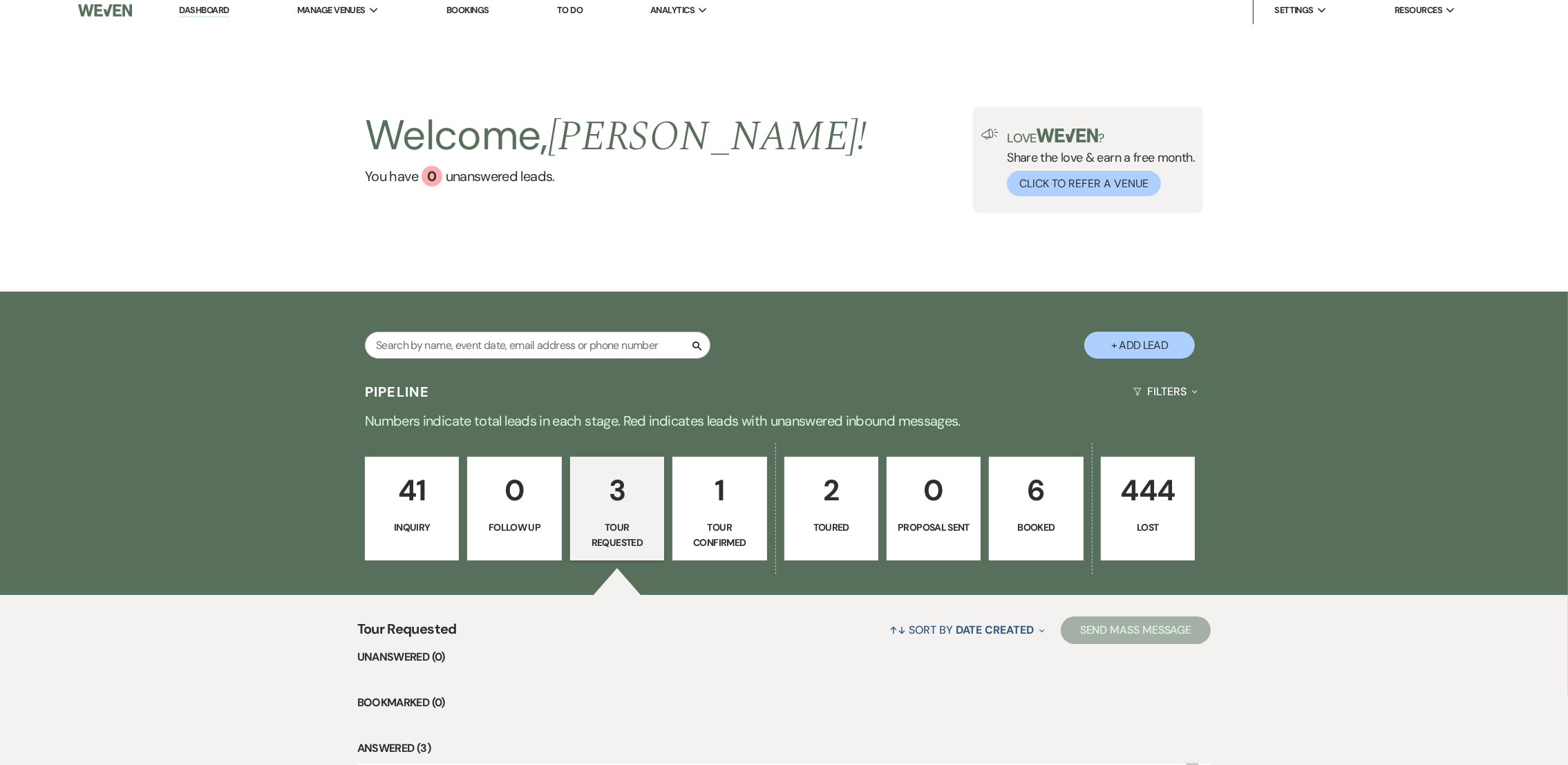
scroll to position [252, 0]
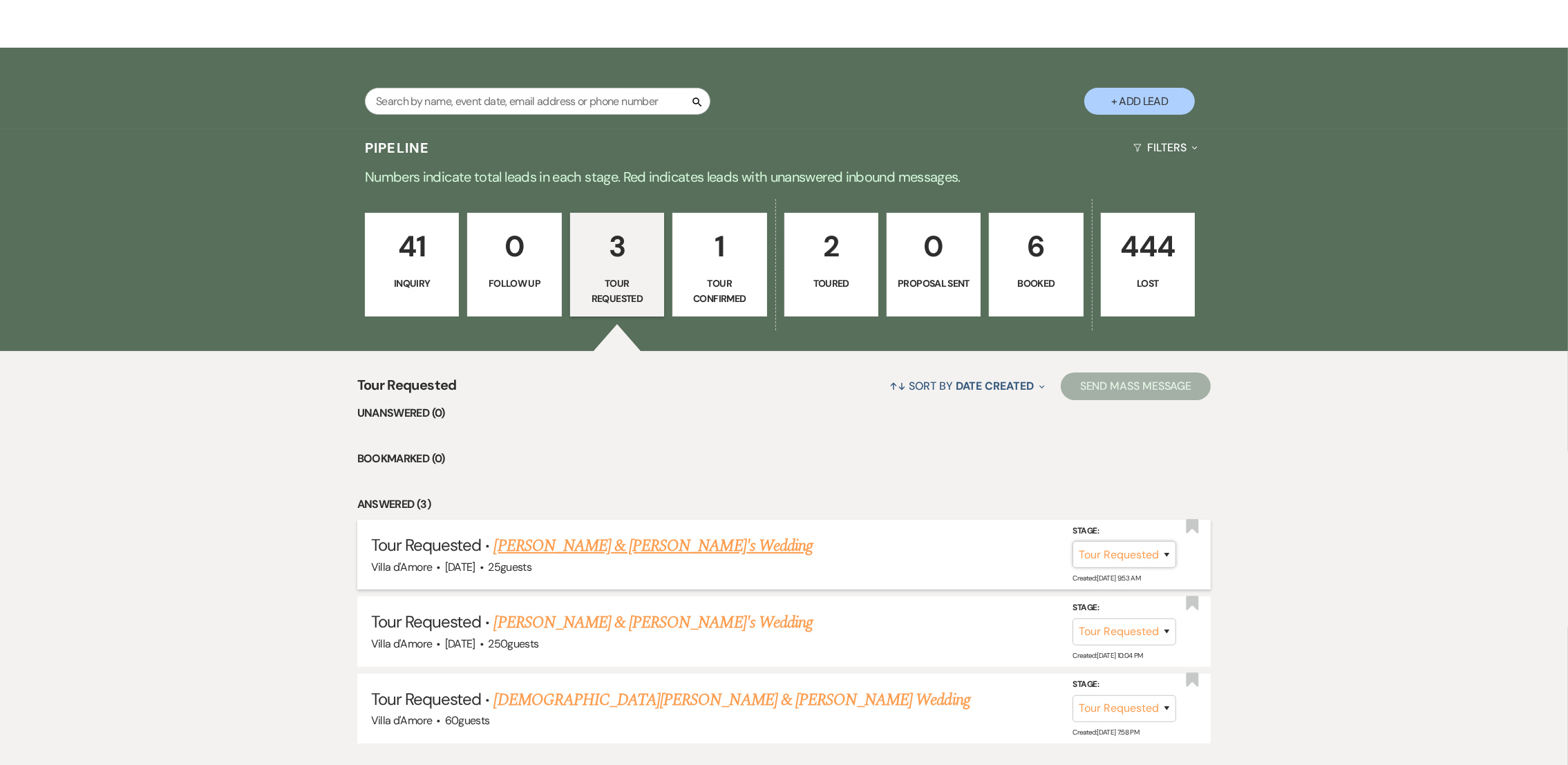
click at [1147, 557] on select "Inquiry Follow Up Tour Requested Tour Confirmed Toured Proposal Sent Booked Lost" at bounding box center [1124, 554] width 104 height 27
select select "8"
click at [1072, 541] on select "Inquiry Follow Up Tour Requested Tour Confirmed Toured Proposal Sent Booked Lost" at bounding box center [1124, 554] width 104 height 27
click at [1167, 549] on button "Save" at bounding box center [1148, 554] width 69 height 28
